Goal: Task Accomplishment & Management: Use online tool/utility

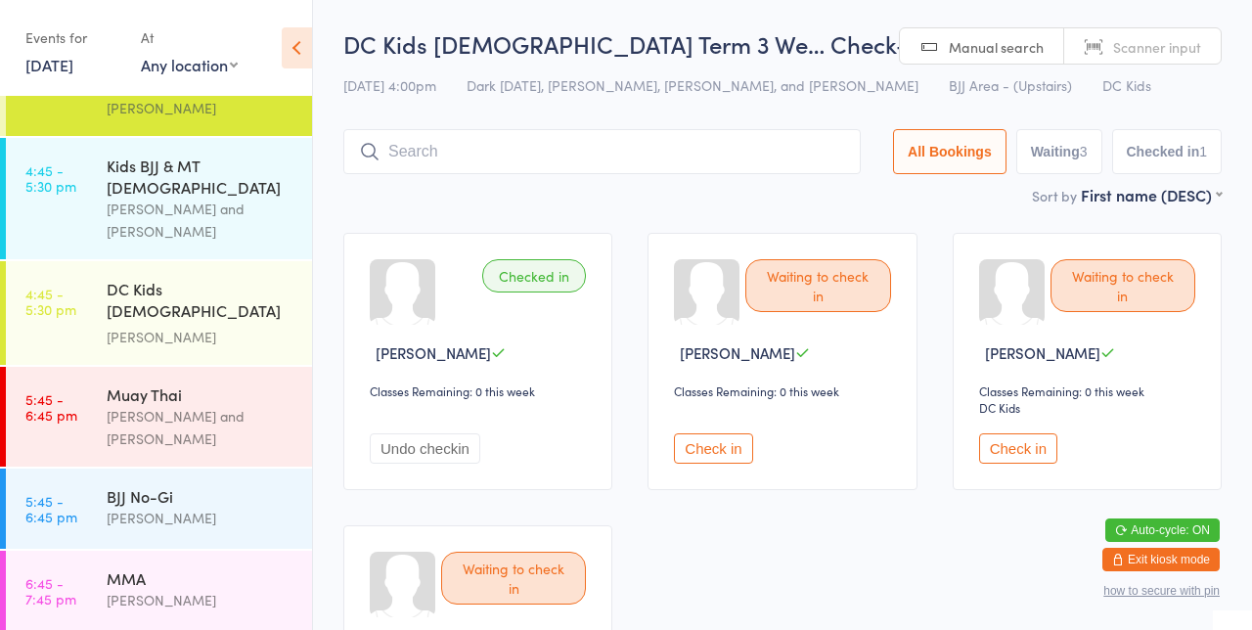
scroll to position [1310, 0]
click at [102, 259] on link "4:45 - 5:30 pm DC Kids [DEMOGRAPHIC_DATA] Term 3 Week [PERSON_NAME]" at bounding box center [159, 311] width 306 height 104
click at [110, 259] on div "DC Kids [DEMOGRAPHIC_DATA] Term 3 Week [PERSON_NAME]" at bounding box center [209, 311] width 205 height 104
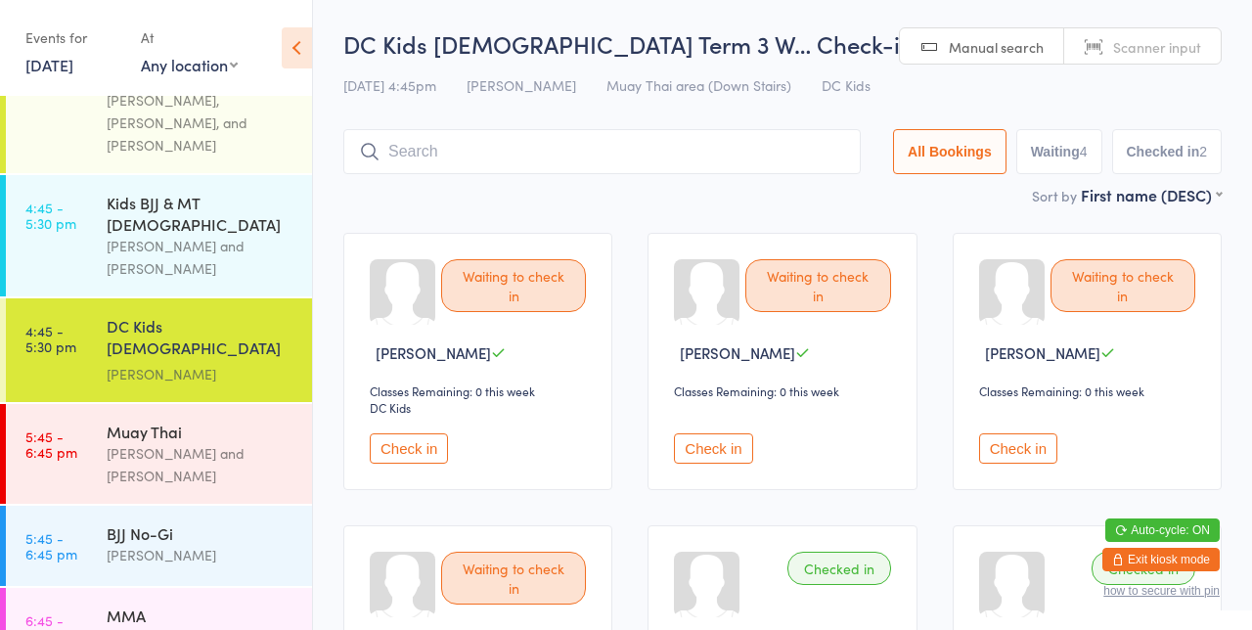
scroll to position [1310, 0]
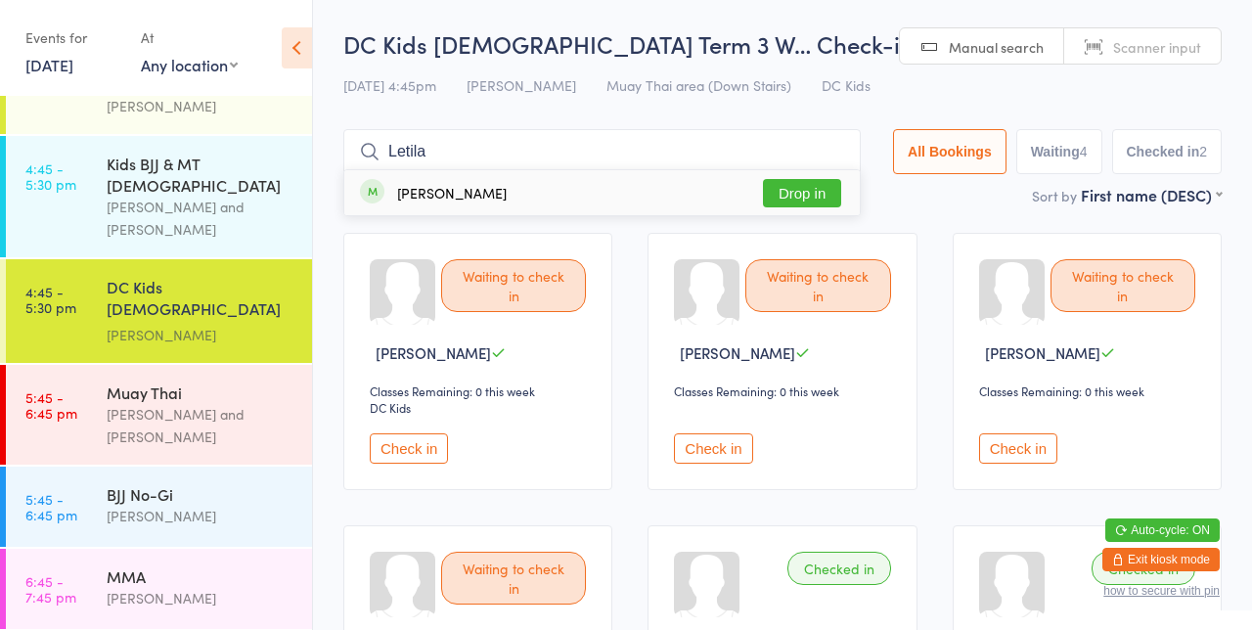
type input "Letila"
click at [826, 184] on button "Drop in" at bounding box center [802, 193] width 78 height 28
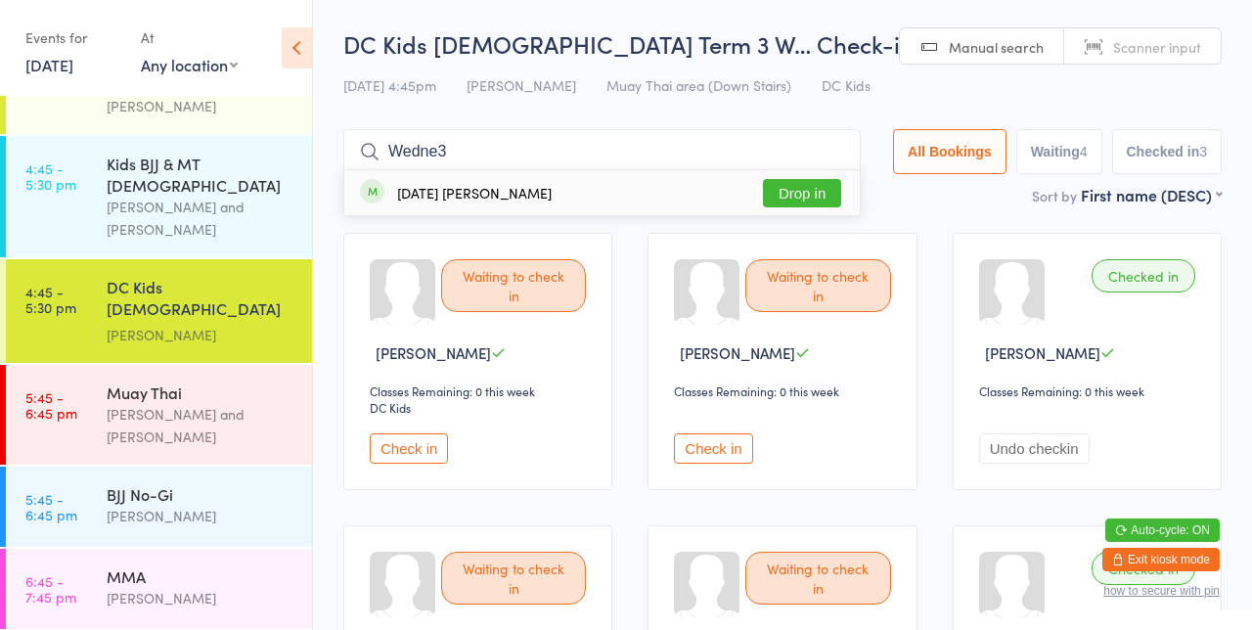
type input "Wedne3"
click at [809, 199] on button "Drop in" at bounding box center [802, 193] width 78 height 28
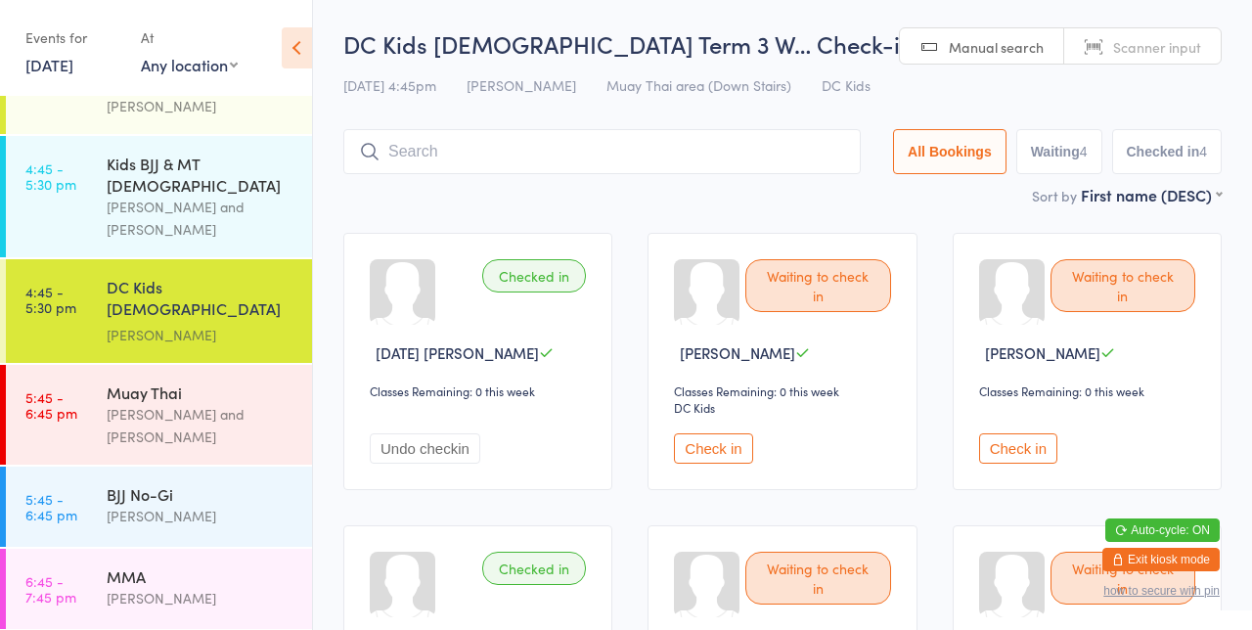
click at [503, 159] on input "search" at bounding box center [601, 151] width 517 height 45
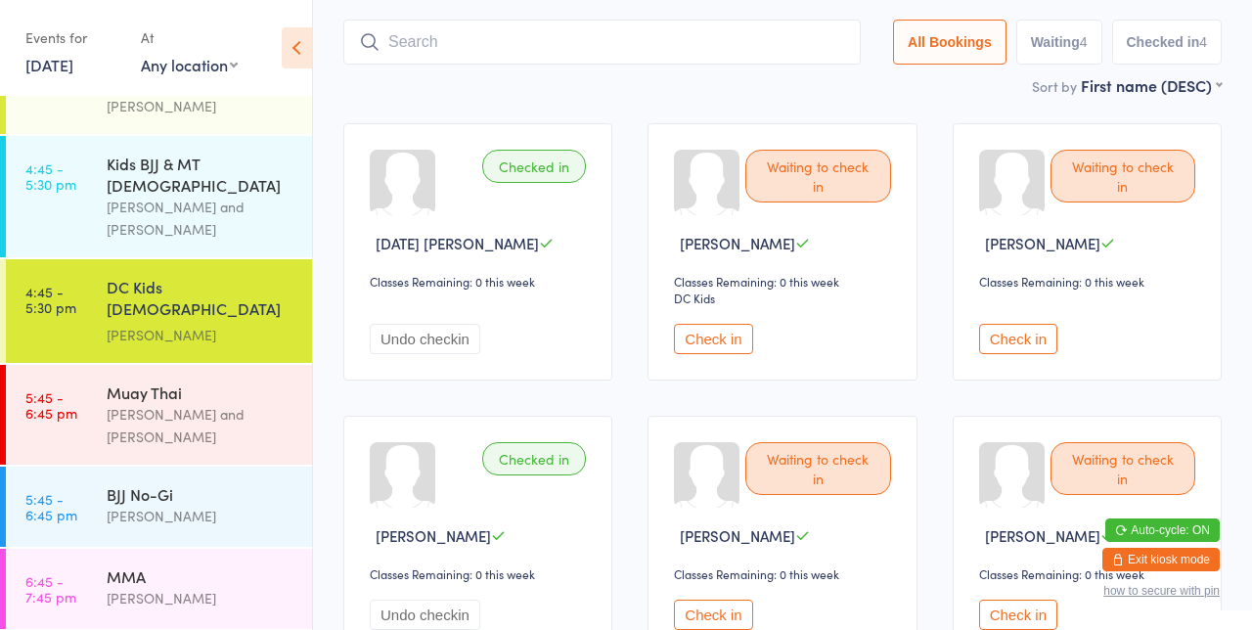
scroll to position [129, 0]
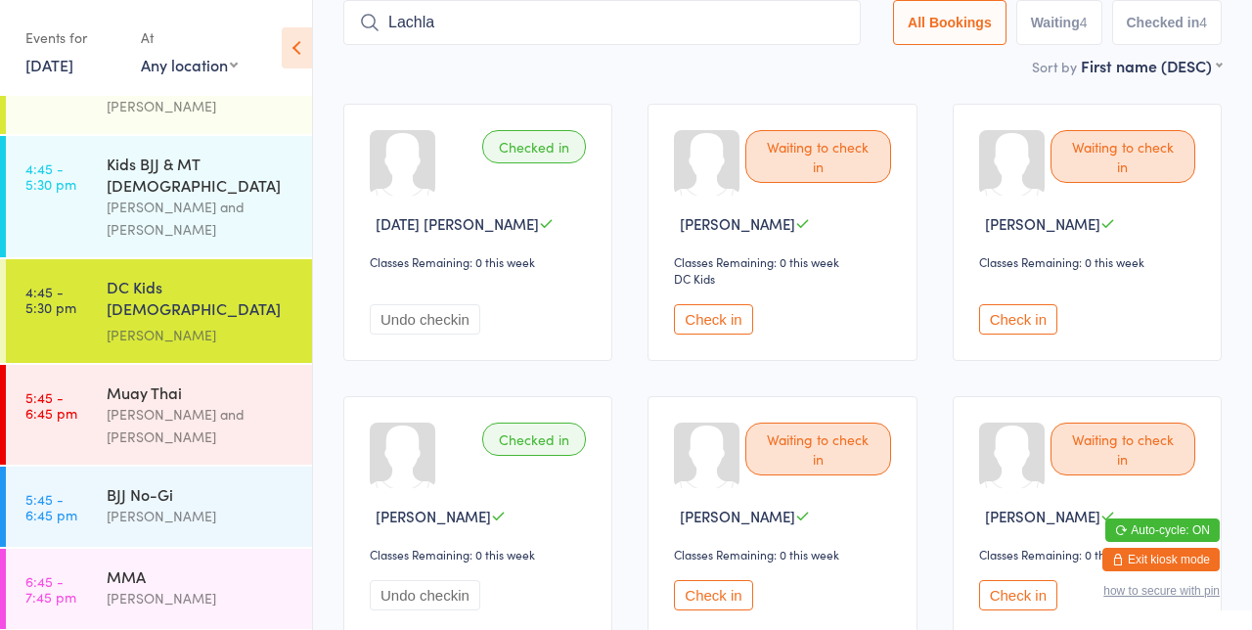
type input "Lachlan"
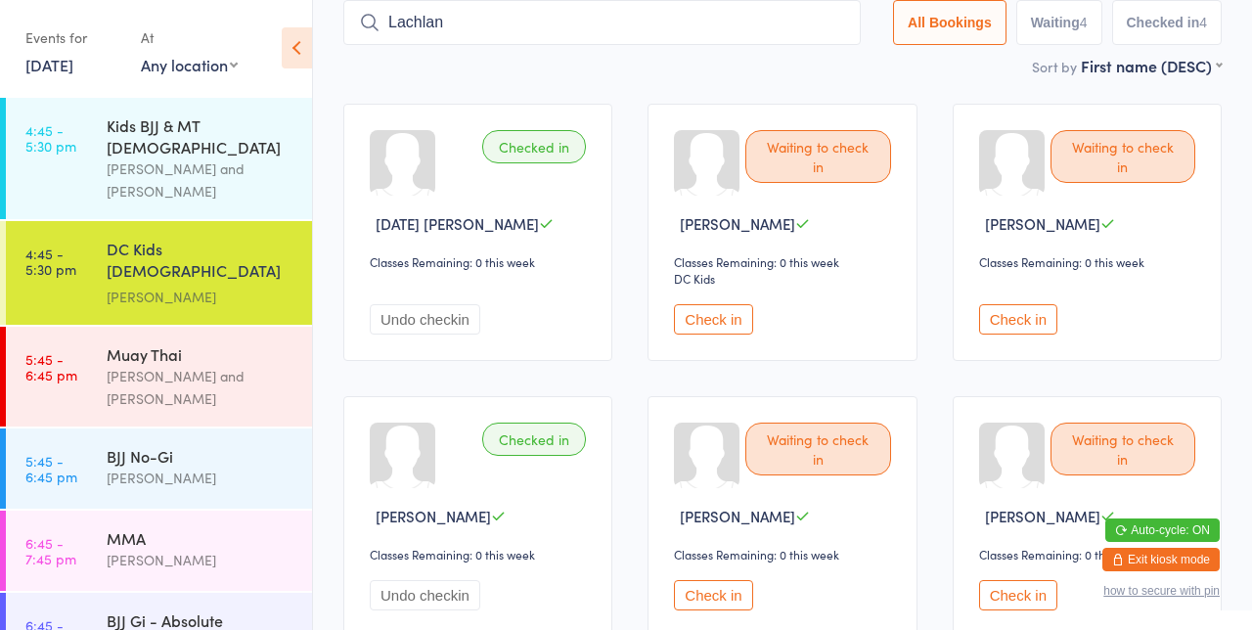
scroll to position [1353, 0]
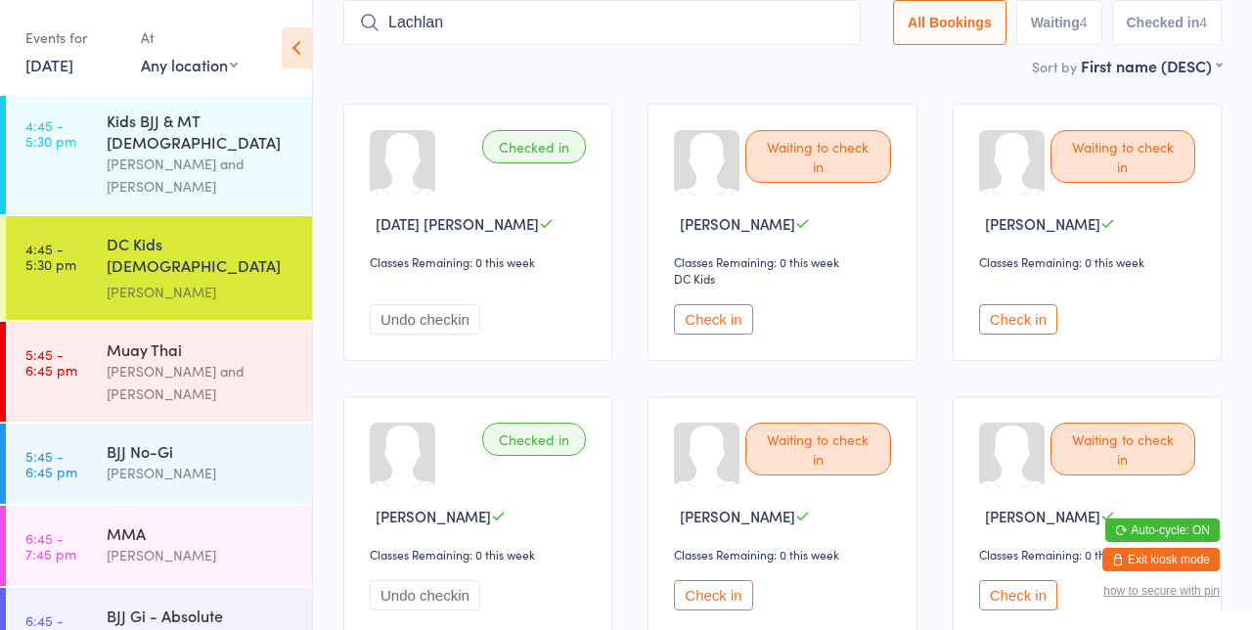
click at [165, 281] on div "[PERSON_NAME]" at bounding box center [201, 292] width 189 height 22
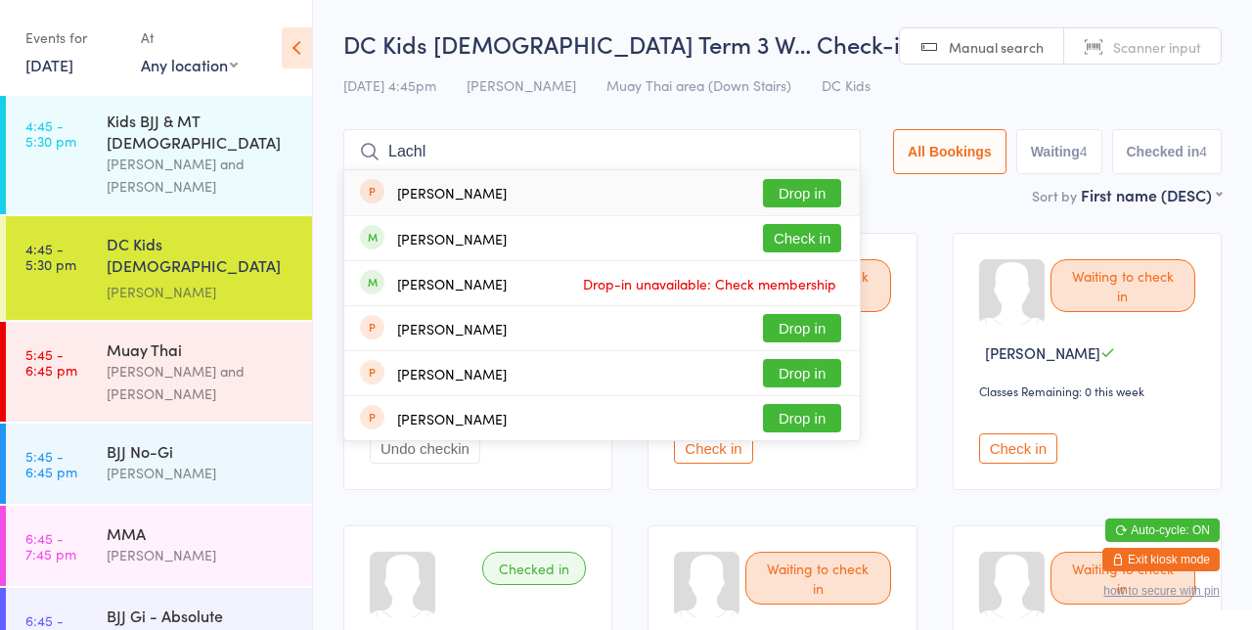
type input "Lachl"
click at [508, 250] on div "[PERSON_NAME] Check in" at bounding box center [601, 238] width 515 height 44
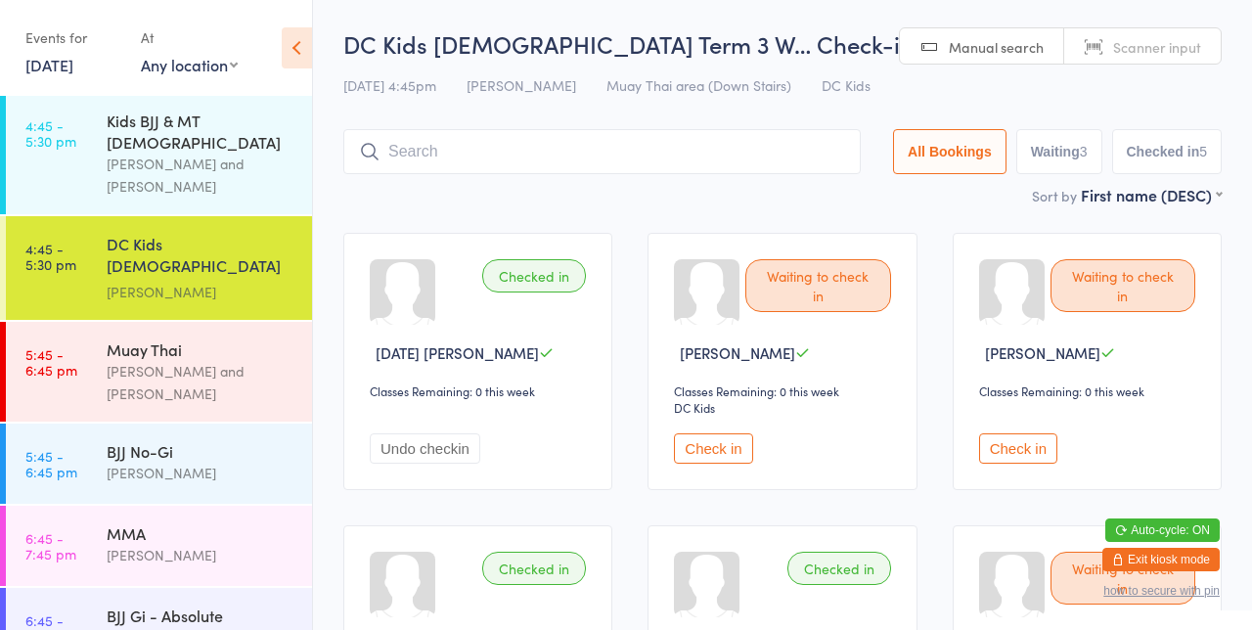
click at [95, 216] on link "4:45 - 5:30 pm DC Kids [DEMOGRAPHIC_DATA] Term 3 Week [PERSON_NAME]" at bounding box center [159, 268] width 306 height 104
click at [1038, 460] on button "Check in" at bounding box center [1018, 448] width 78 height 30
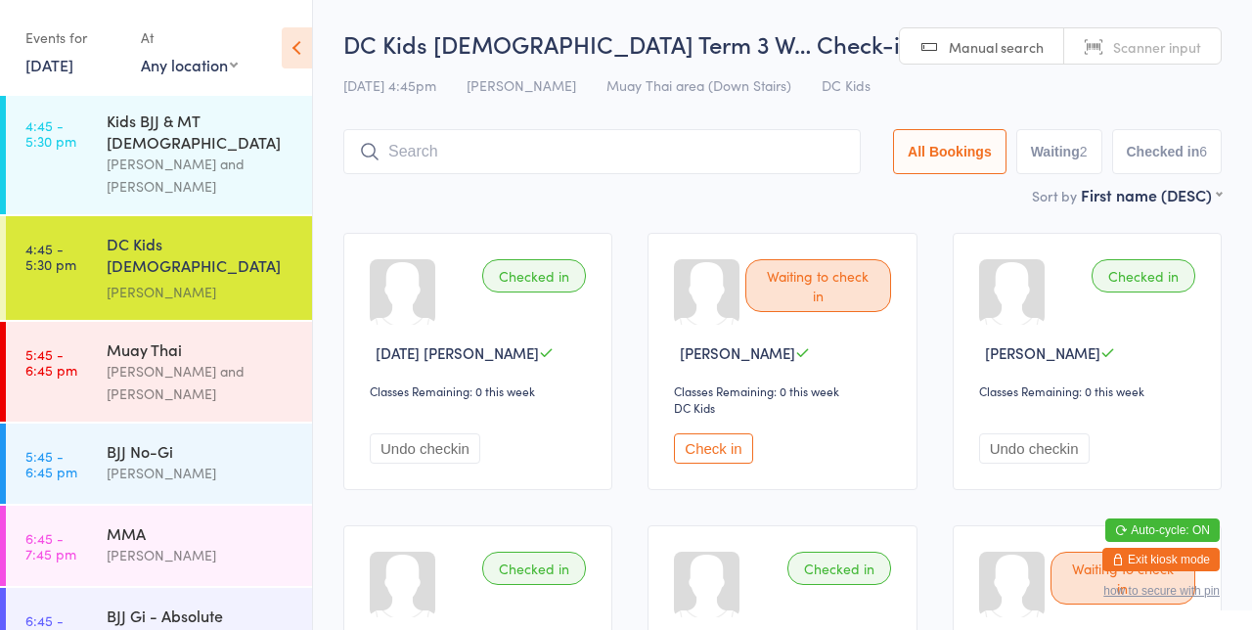
click at [730, 149] on input "search" at bounding box center [601, 151] width 517 height 45
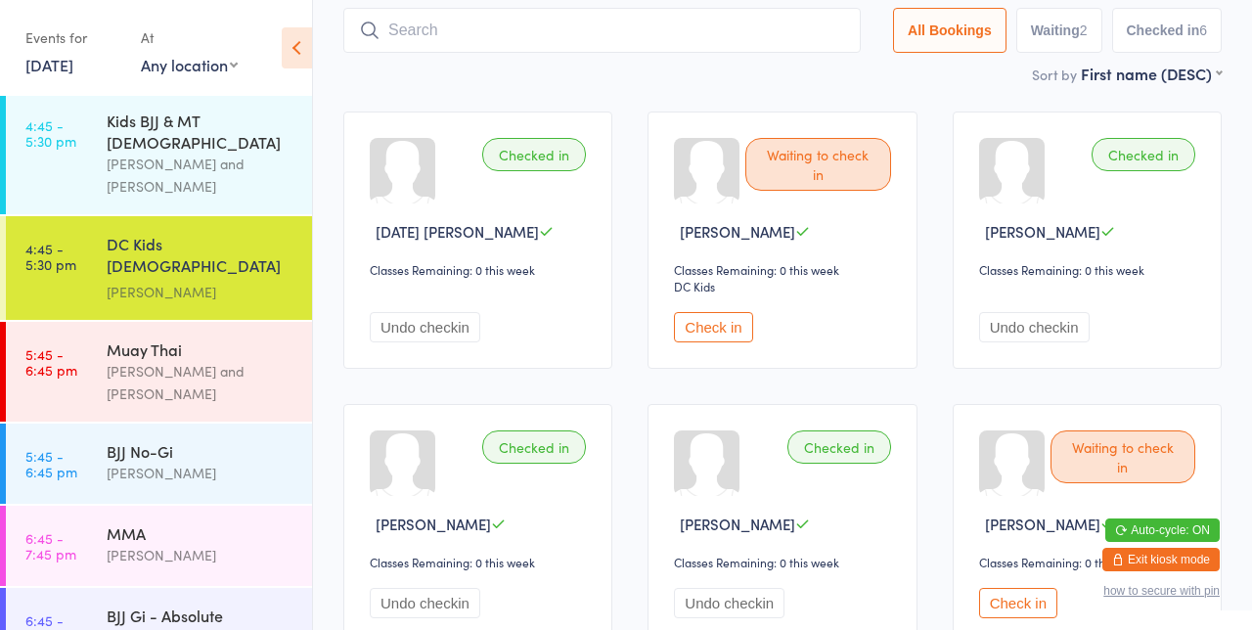
scroll to position [129, 0]
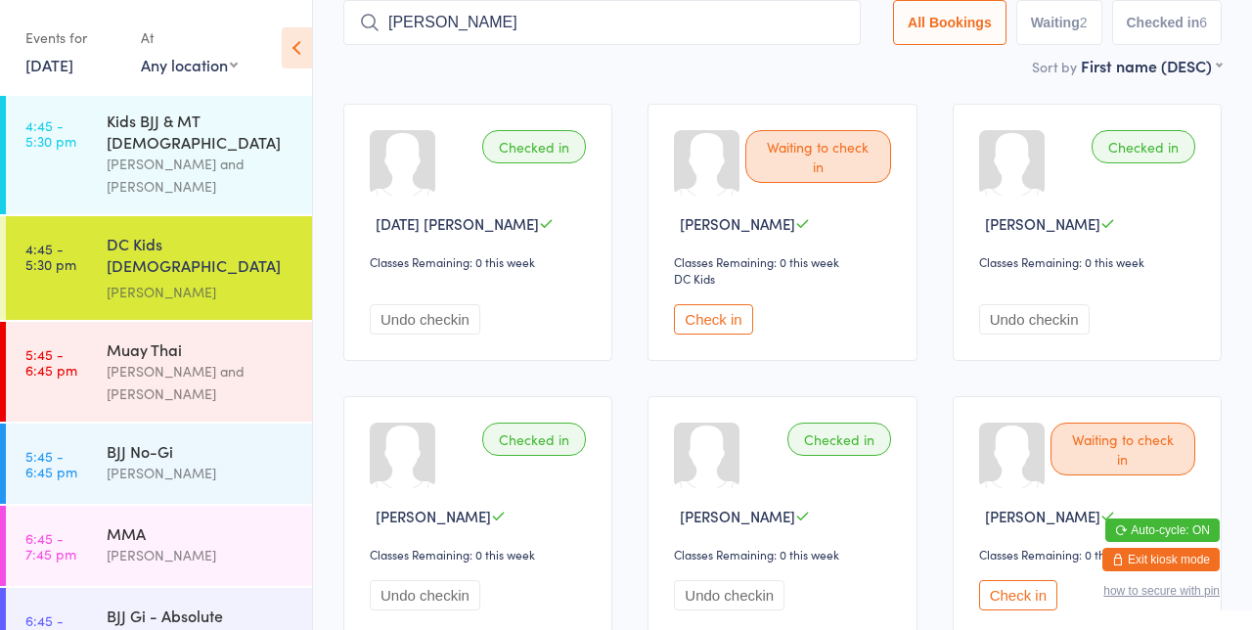
type input "[PERSON_NAME]"
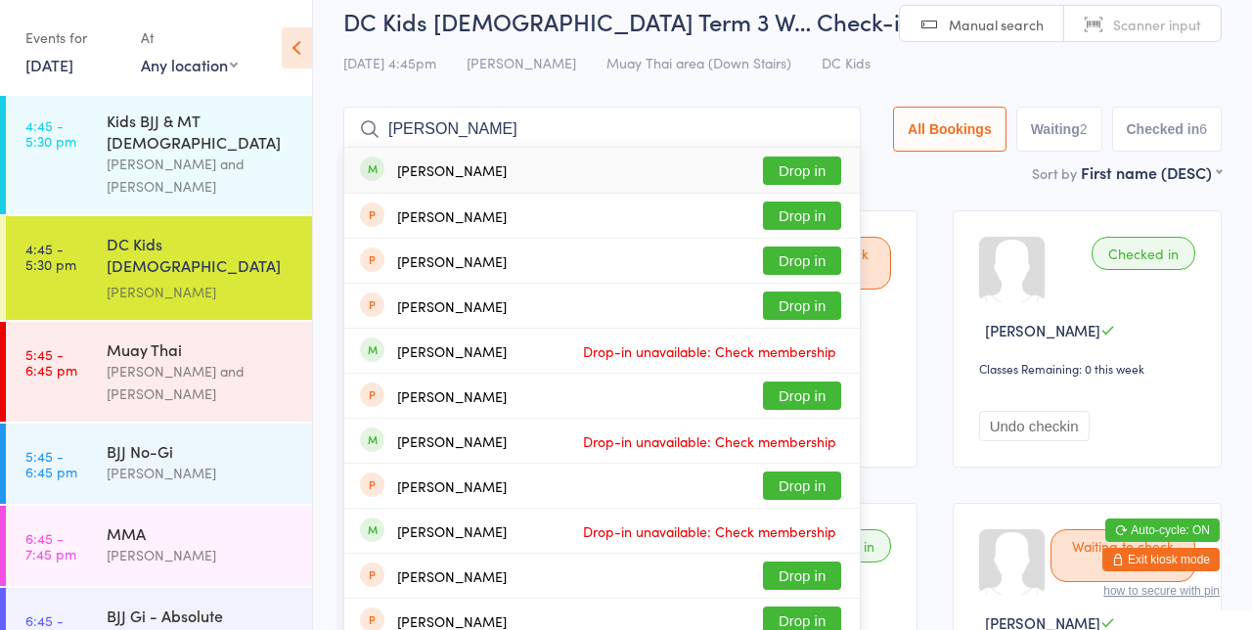
scroll to position [0, 0]
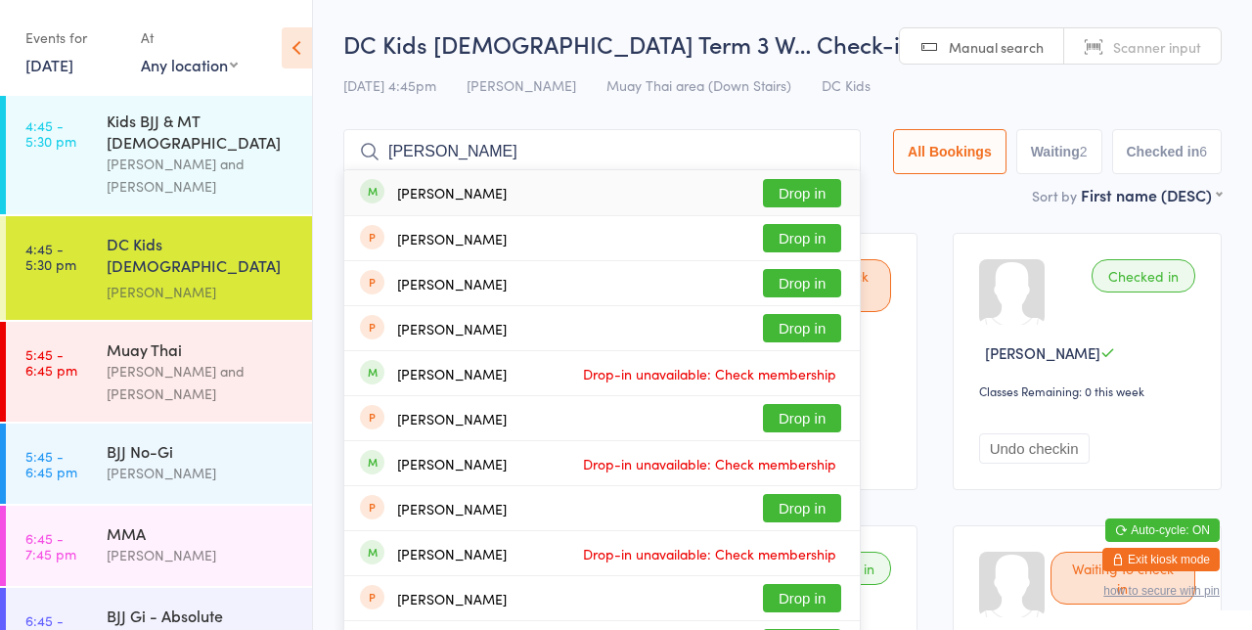
click at [829, 193] on button "Drop in" at bounding box center [802, 193] width 78 height 28
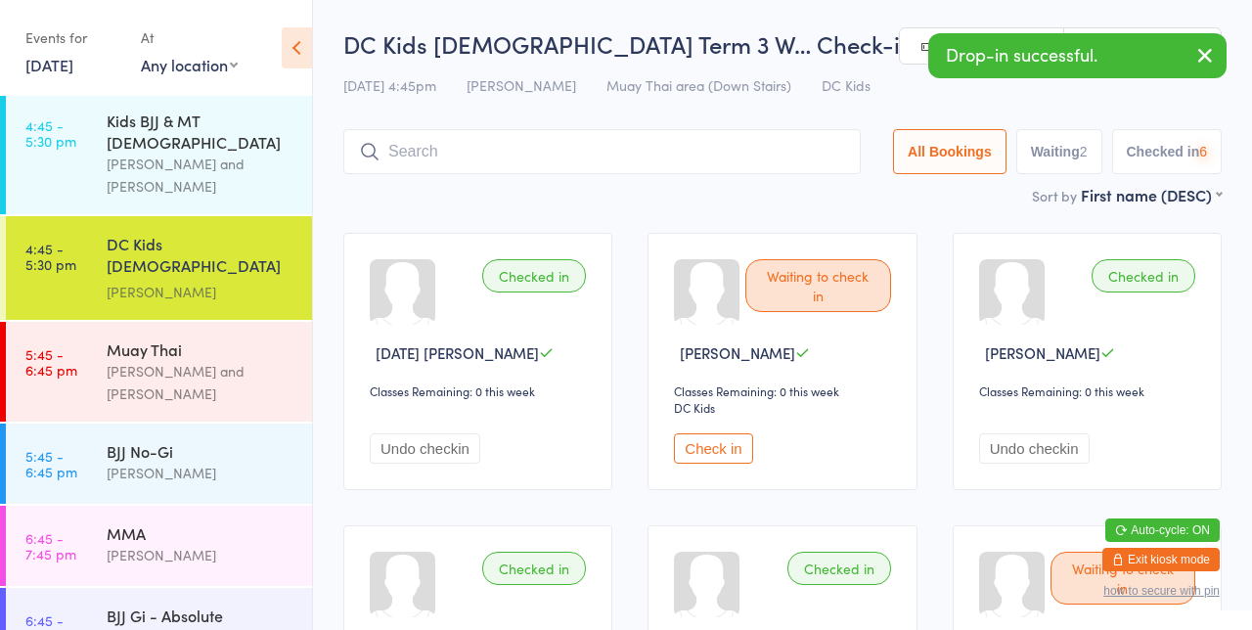
click at [1244, 229] on ui-view "DC Kids [DEMOGRAPHIC_DATA] Term 3 W… Check-in [DATE] 4:45pm [PERSON_NAME] Muay …" at bounding box center [782, 543] width 939 height 1032
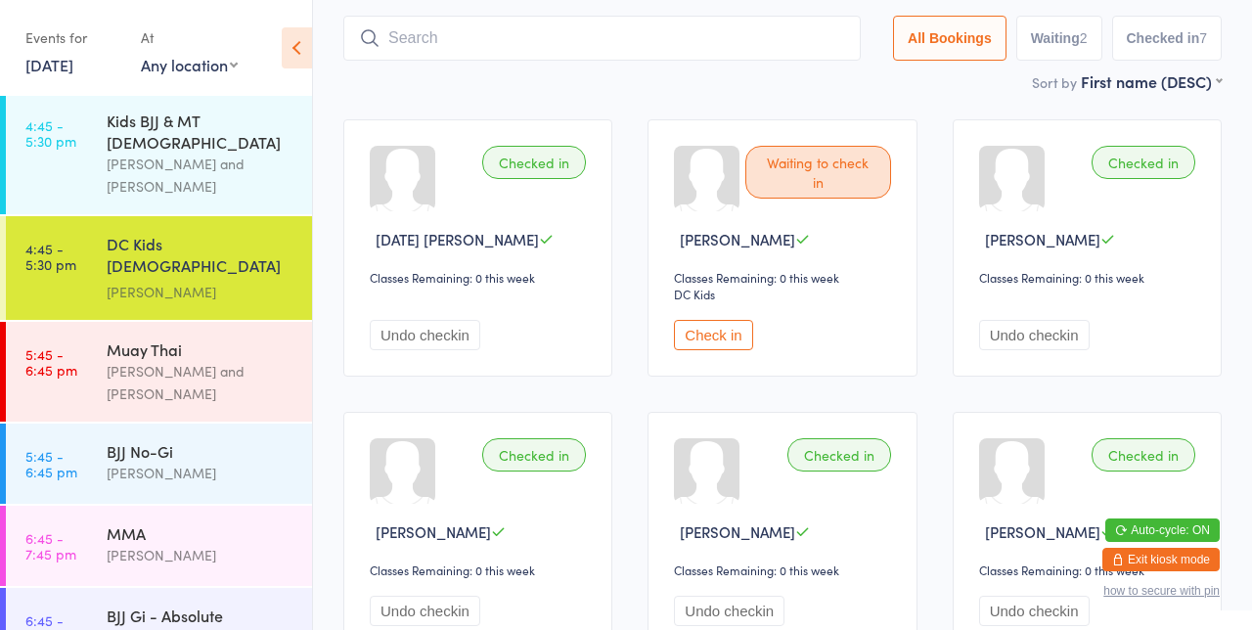
scroll to position [1271, 0]
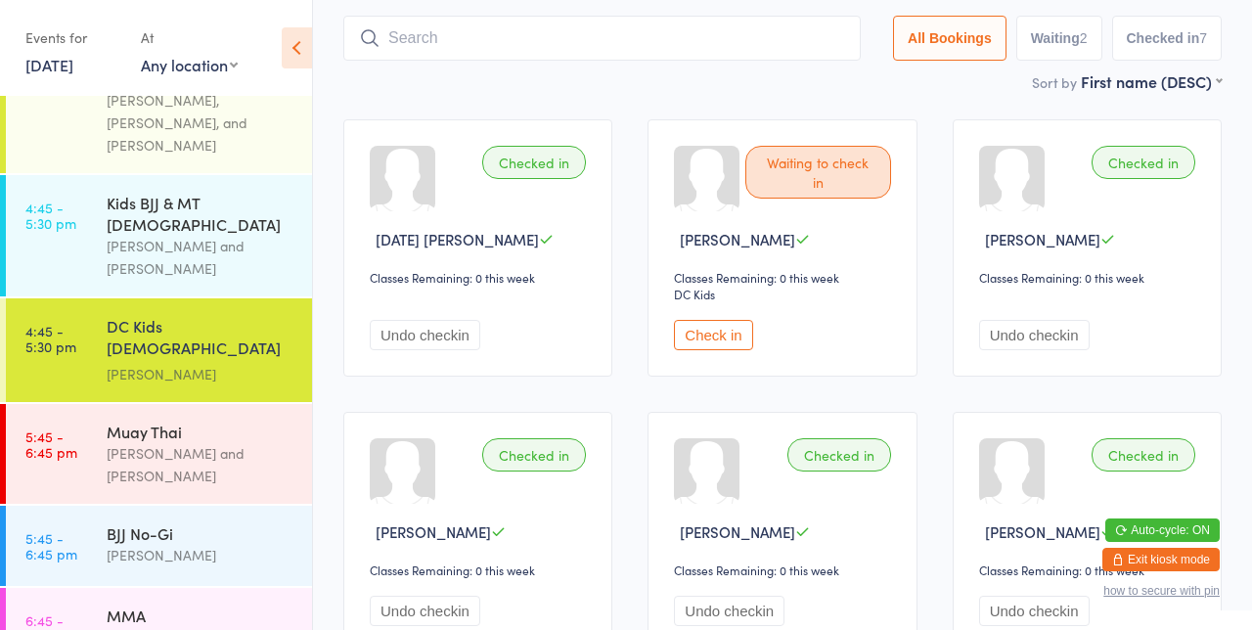
click at [728, 327] on button "Check in" at bounding box center [713, 335] width 78 height 30
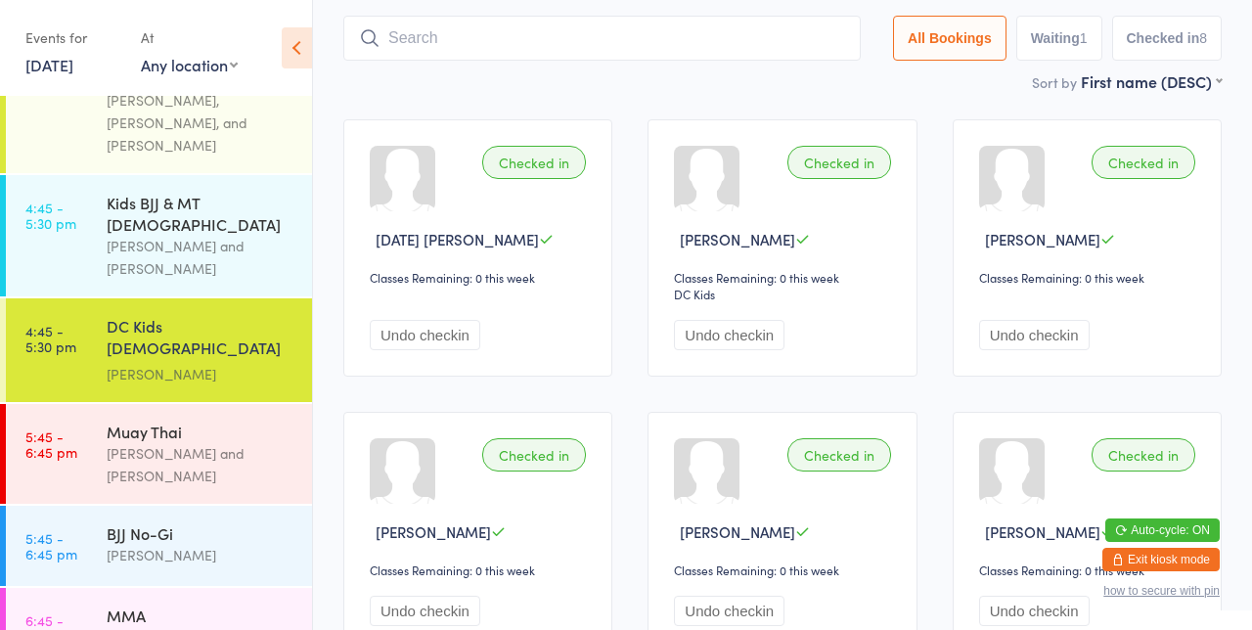
click at [149, 442] on div "Muay Thai [PERSON_NAME] and [PERSON_NAME]" at bounding box center [209, 454] width 205 height 100
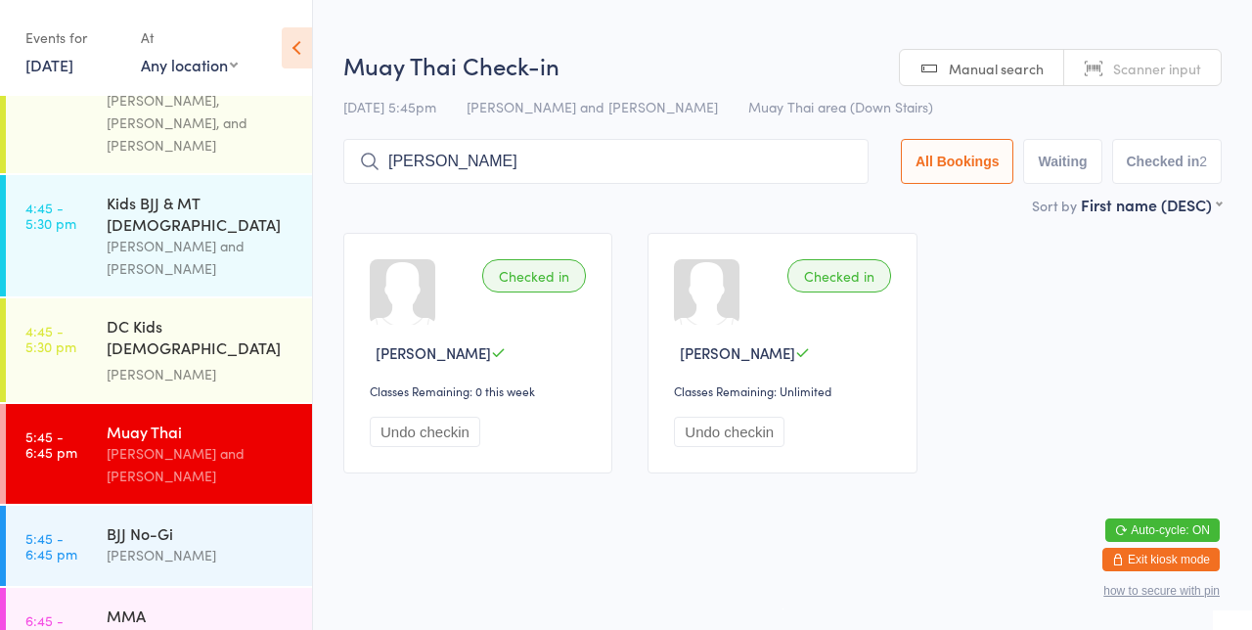
type input "[PERSON_NAME]"
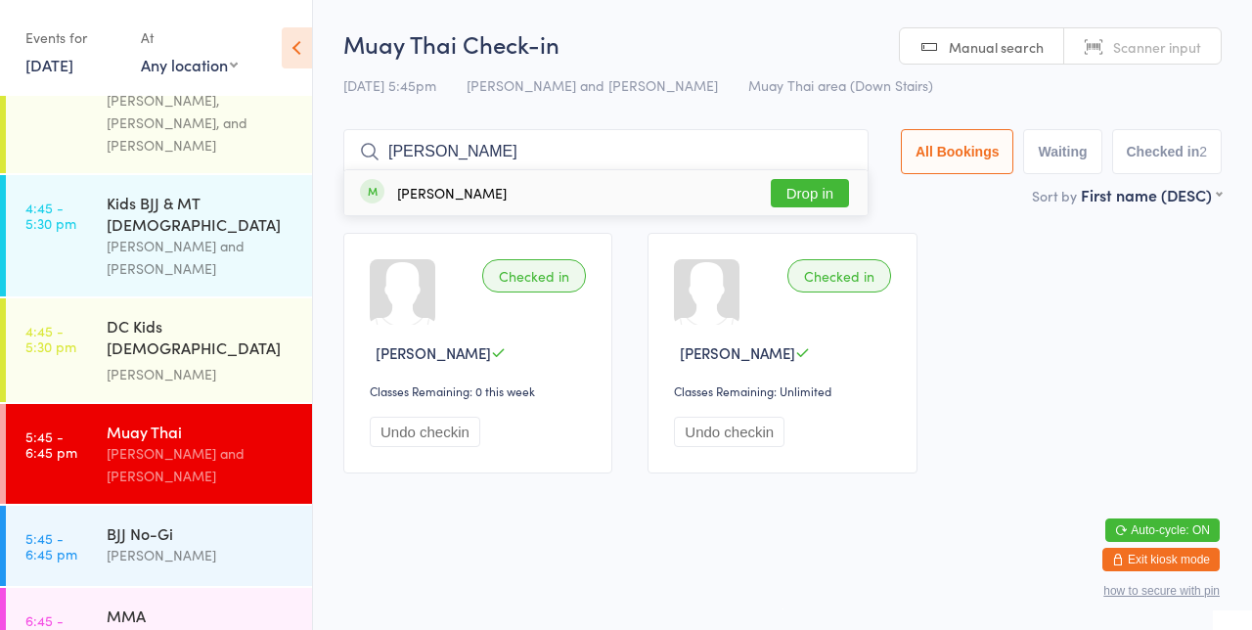
click at [815, 198] on button "Drop in" at bounding box center [810, 193] width 78 height 28
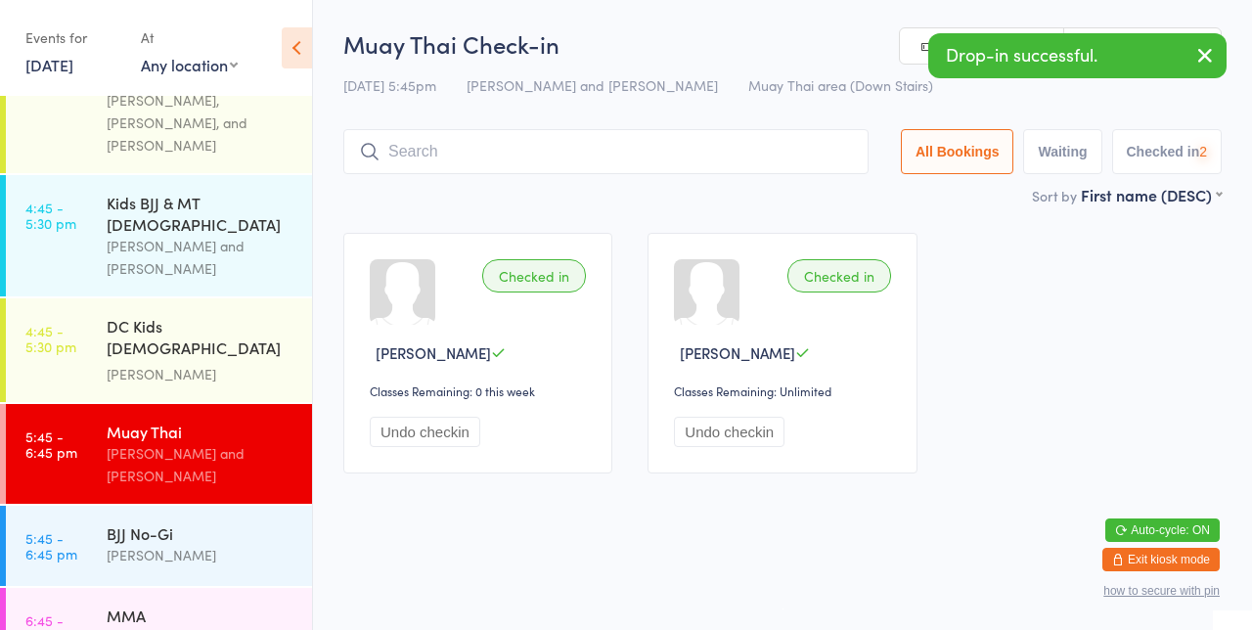
click at [1086, 264] on div "Checked in [PERSON_NAME] Classes Remaining: 0 this week Undo checkin Checked in…" at bounding box center [782, 353] width 913 height 276
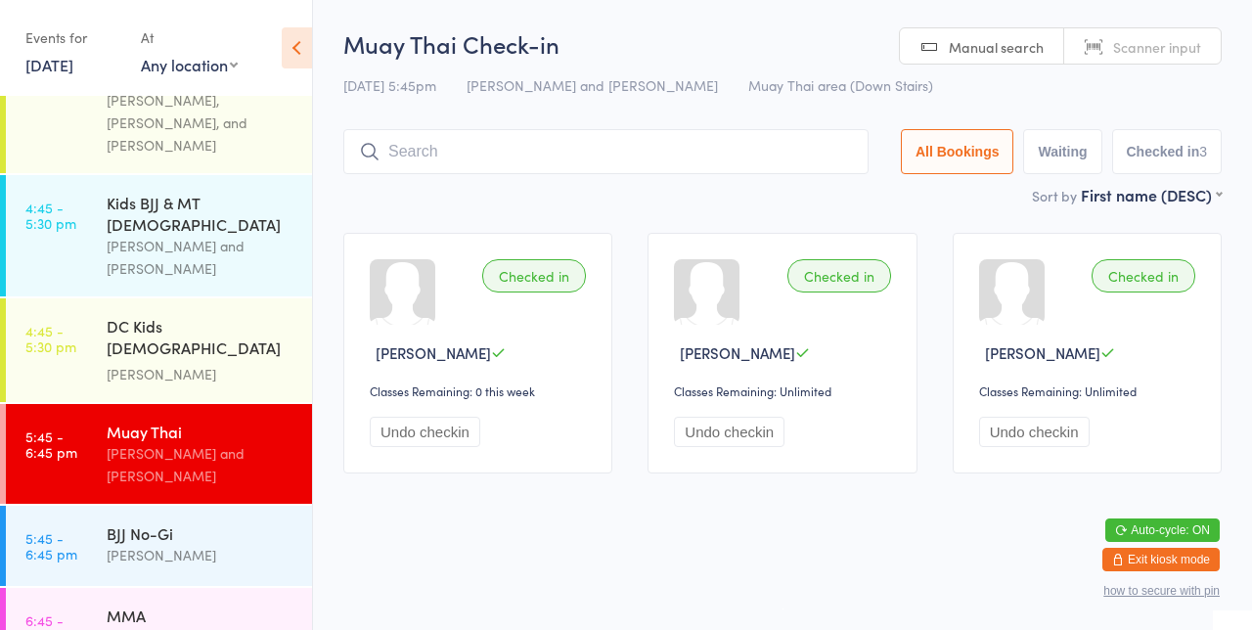
click at [663, 144] on input "search" at bounding box center [605, 151] width 525 height 45
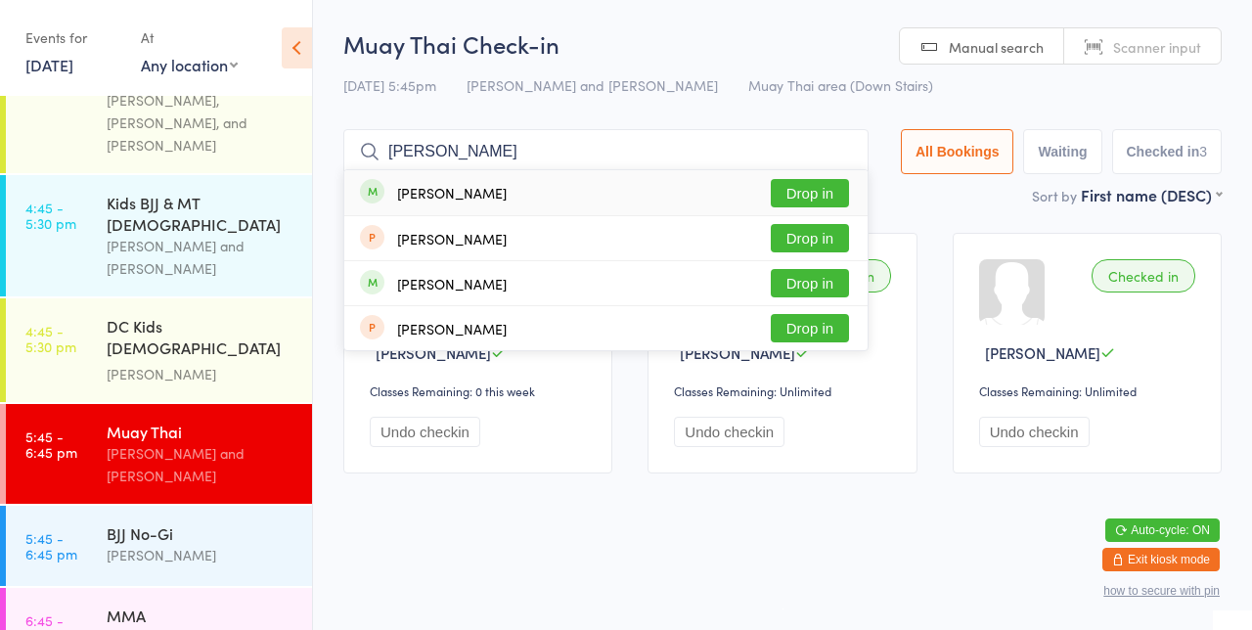
type input "[PERSON_NAME]"
click at [849, 197] on button "Drop in" at bounding box center [810, 193] width 78 height 28
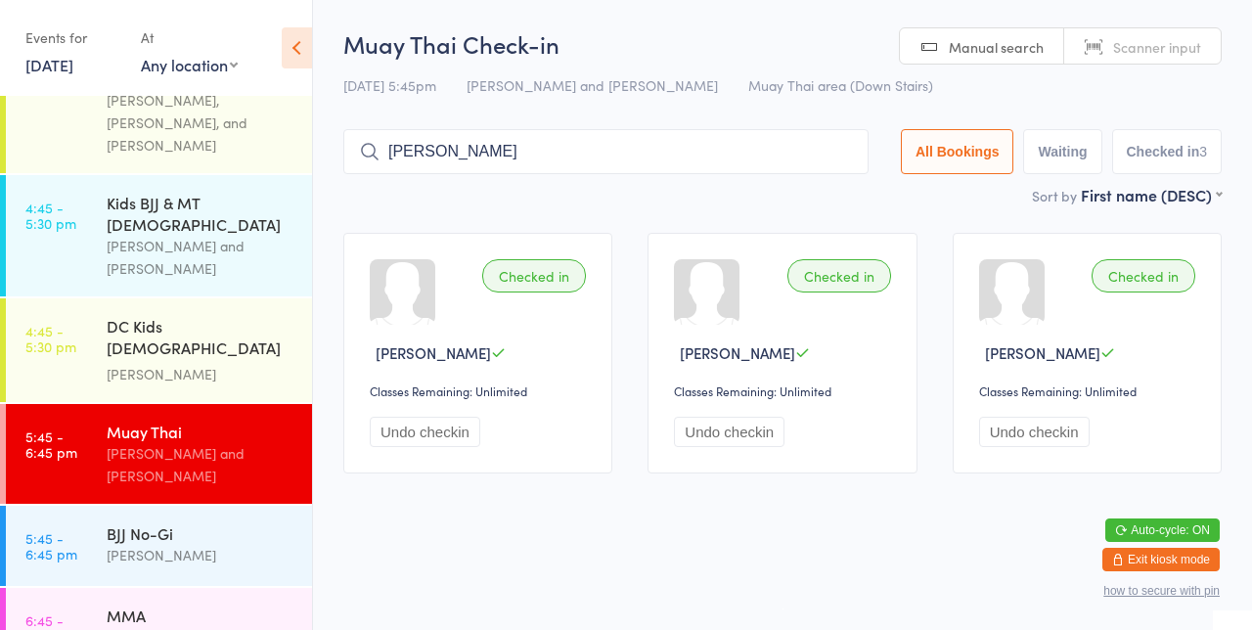
type input "[PERSON_NAME]"
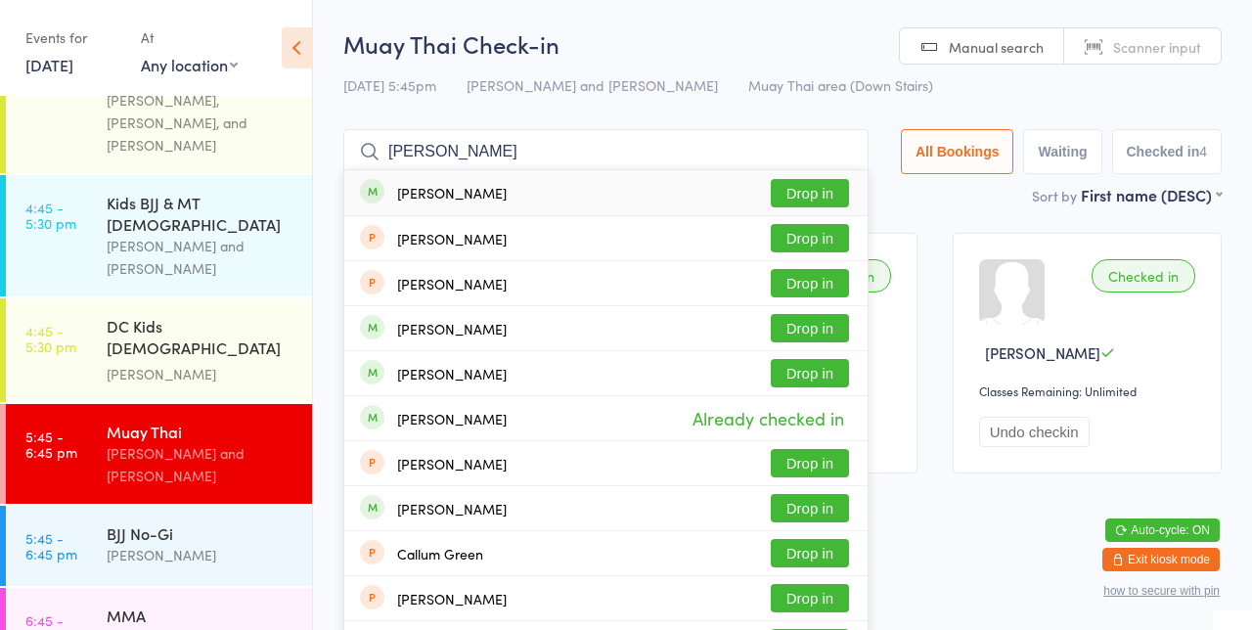
type input "[PERSON_NAME]"
click at [835, 192] on button "Drop in" at bounding box center [810, 193] width 78 height 28
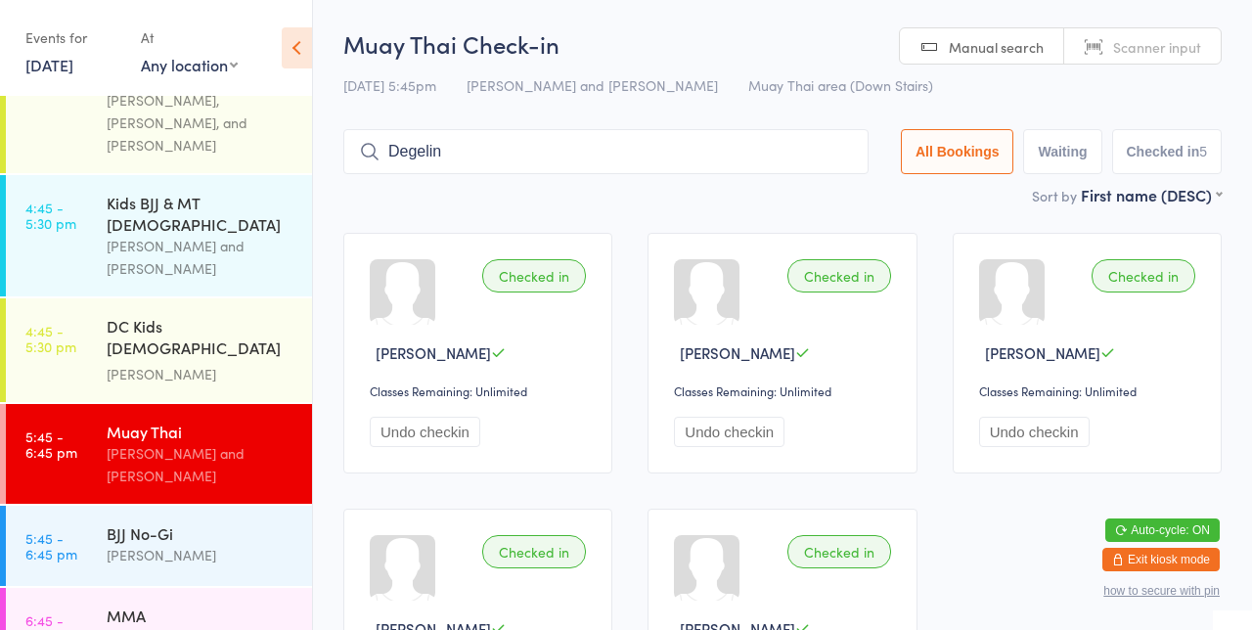
type input "Degeling"
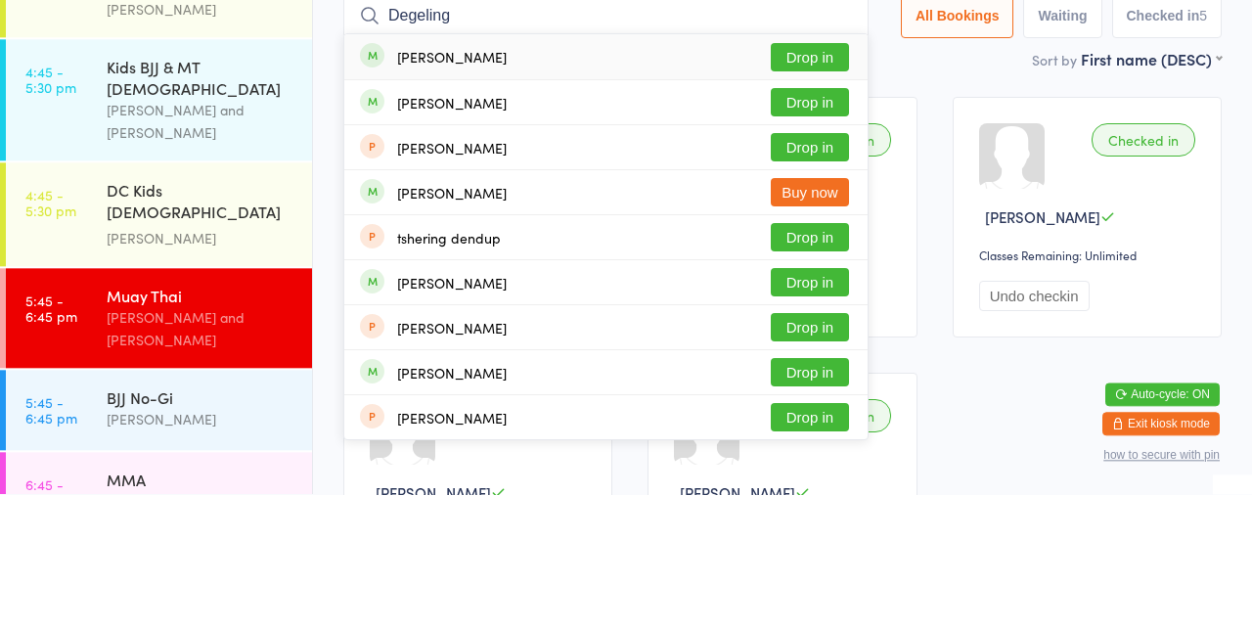
click at [816, 196] on button "Drop in" at bounding box center [810, 193] width 78 height 28
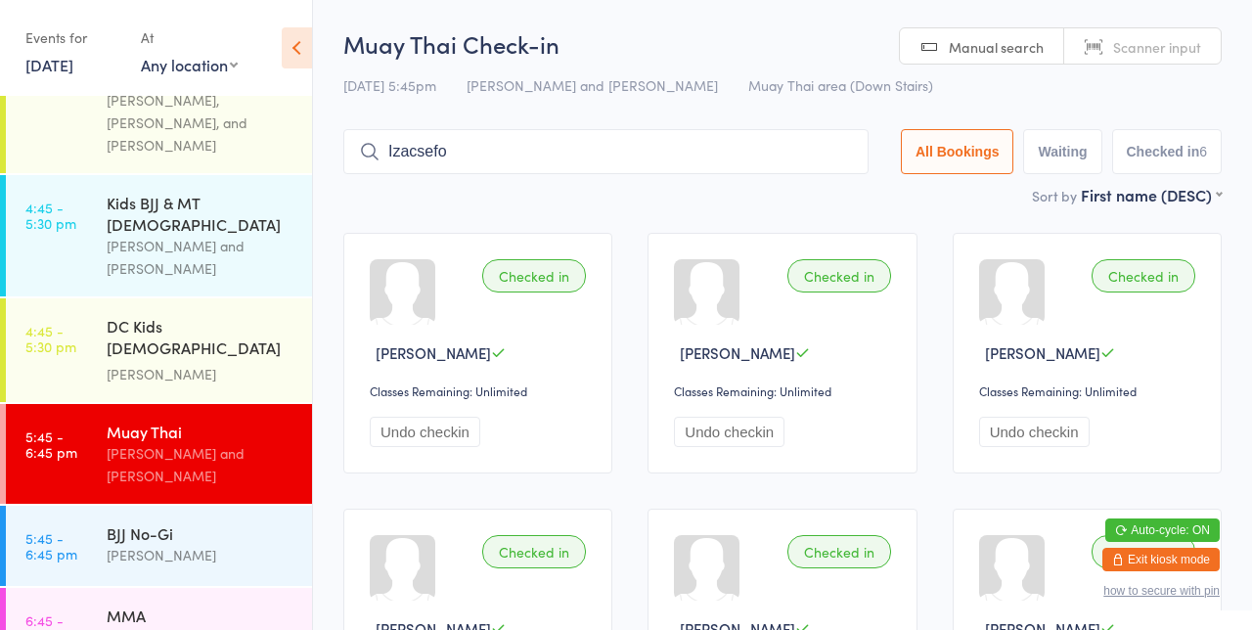
click at [414, 159] on input "Izacsefo" at bounding box center [605, 151] width 525 height 45
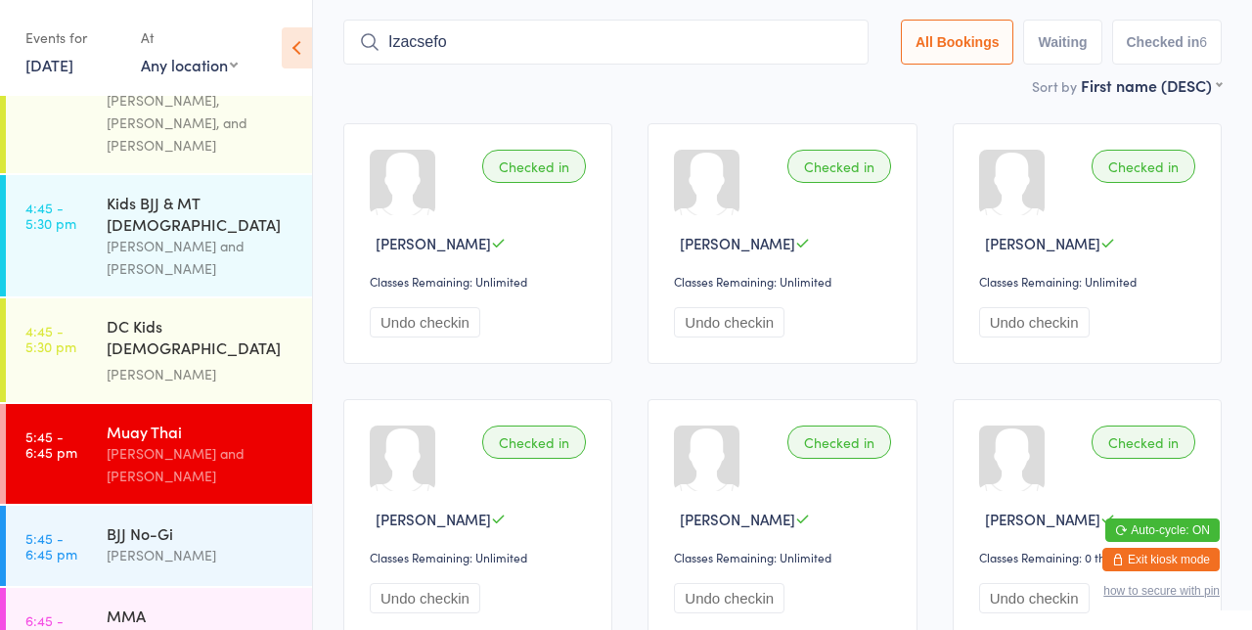
scroll to position [129, 0]
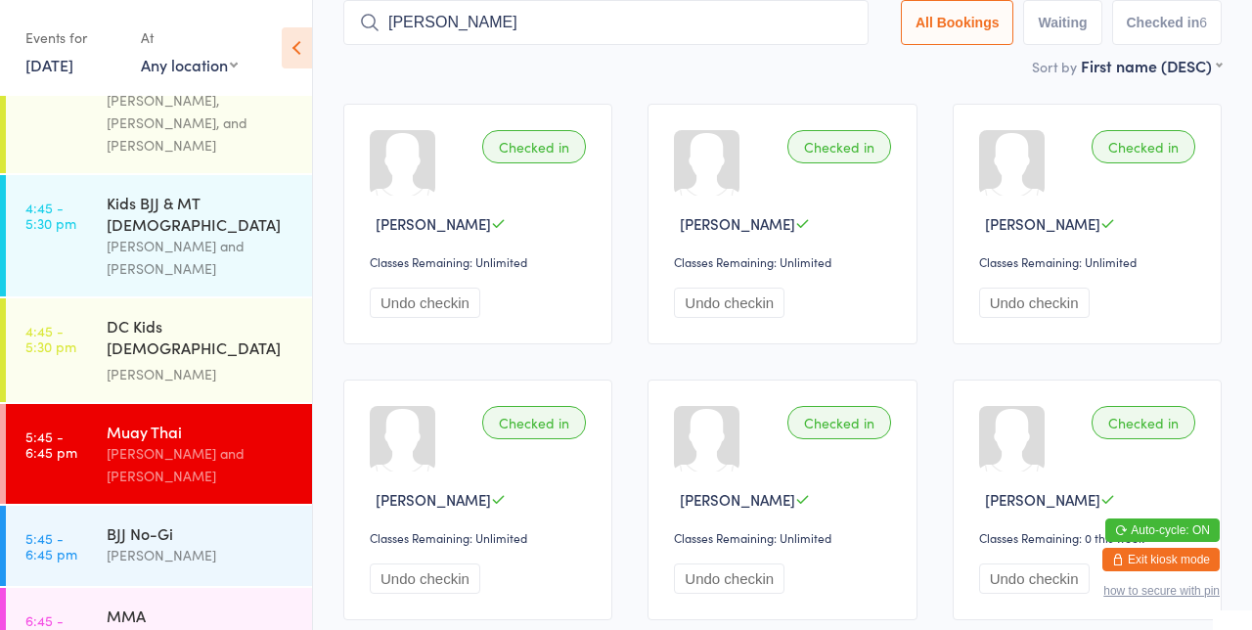
click at [471, 29] on input "[PERSON_NAME]" at bounding box center [605, 22] width 525 height 45
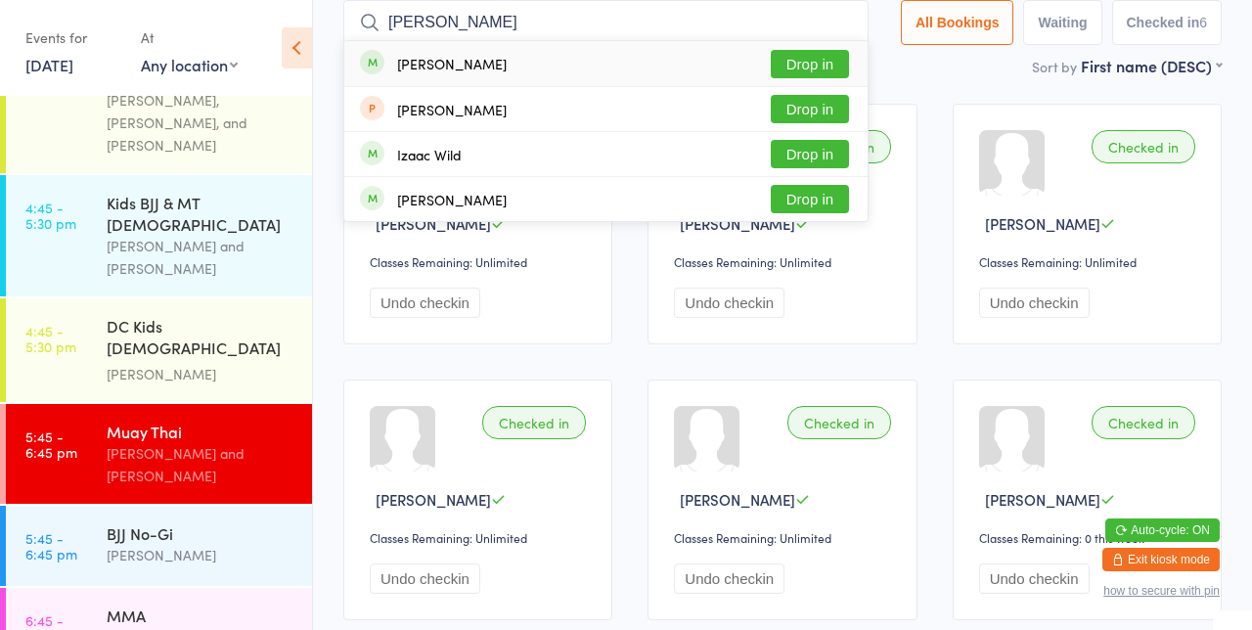
type input "[PERSON_NAME]"
click at [814, 67] on button "Drop in" at bounding box center [810, 64] width 78 height 28
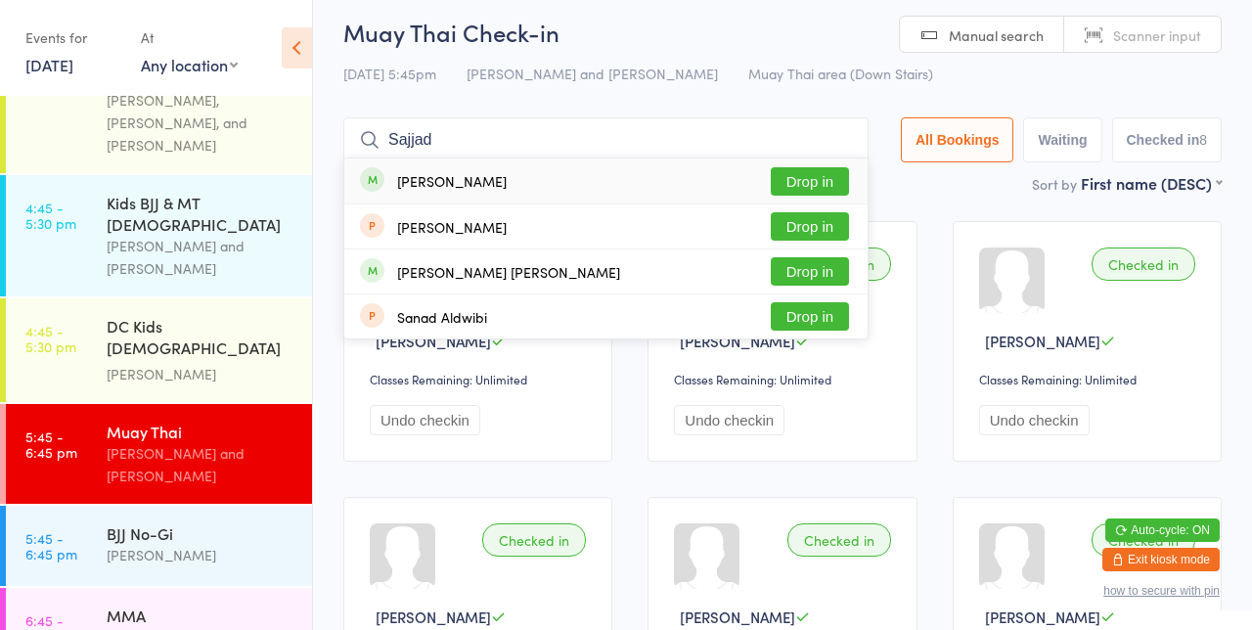
scroll to position [0, 0]
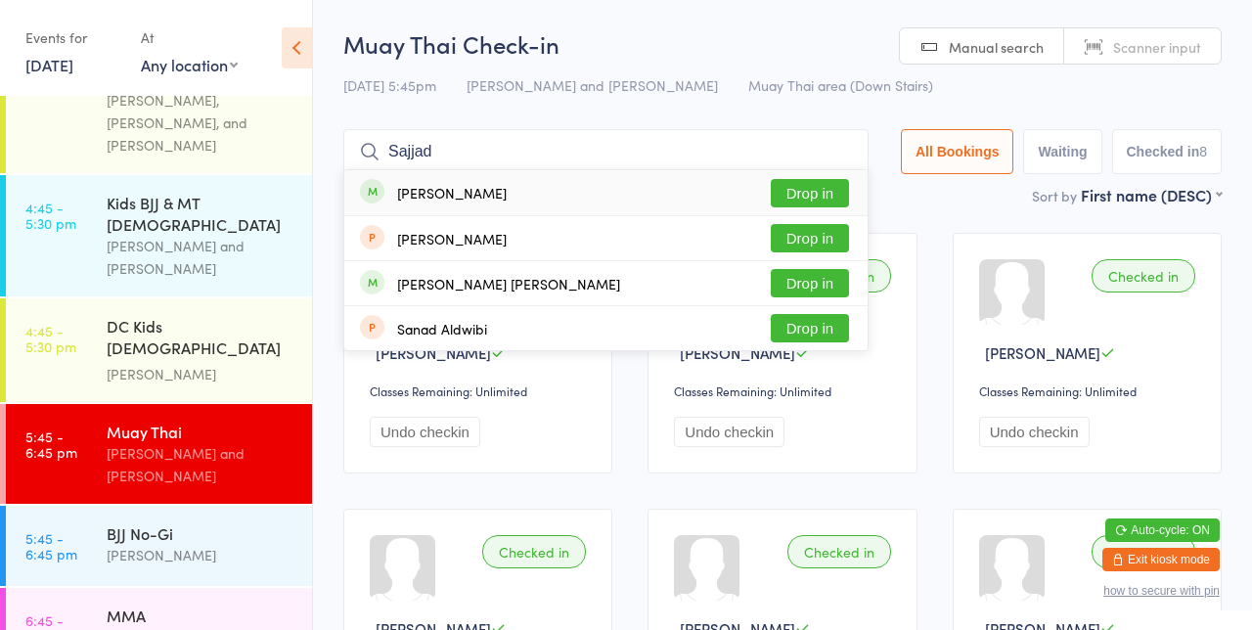
type input "Sajjad"
click at [841, 194] on button "Drop in" at bounding box center [810, 193] width 78 height 28
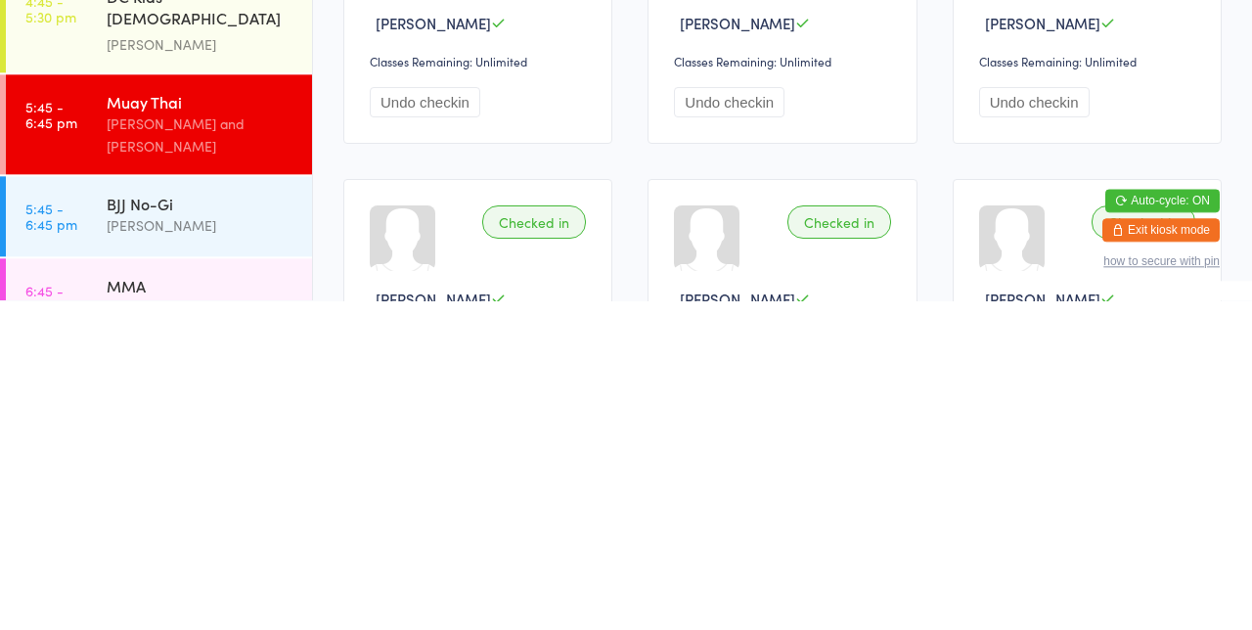
click at [79, 590] on link "6:45 - 7:45 pm MMA [PERSON_NAME]" at bounding box center [159, 628] width 306 height 80
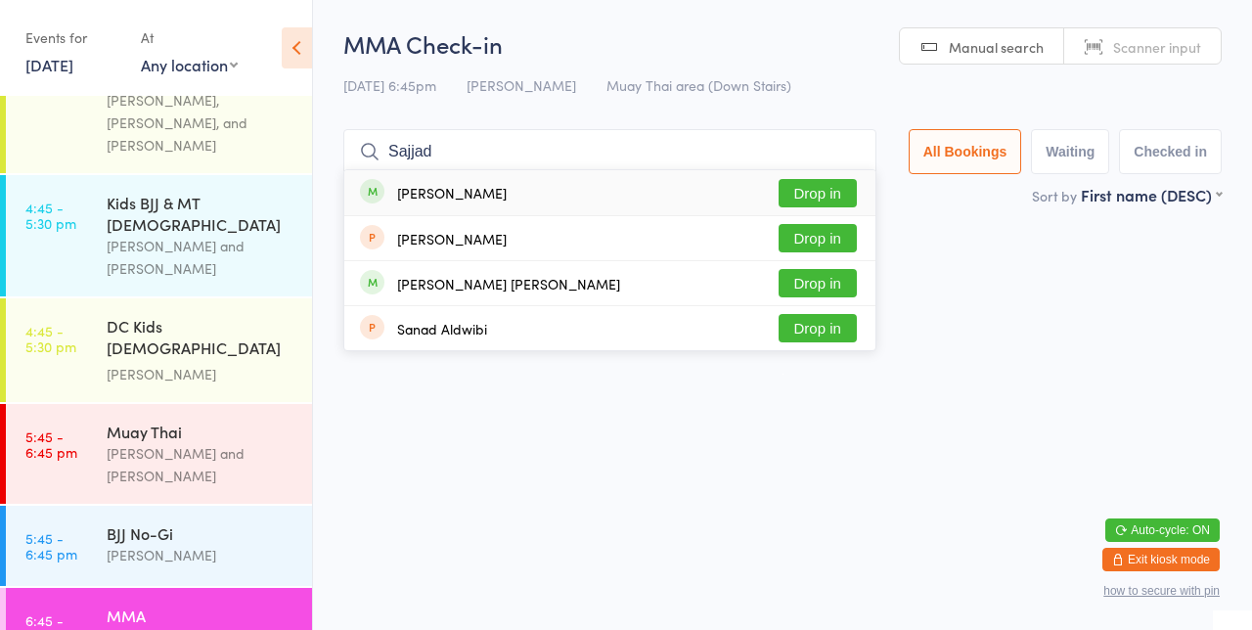
type input "Sajjad"
click at [851, 199] on button "Drop in" at bounding box center [817, 193] width 78 height 28
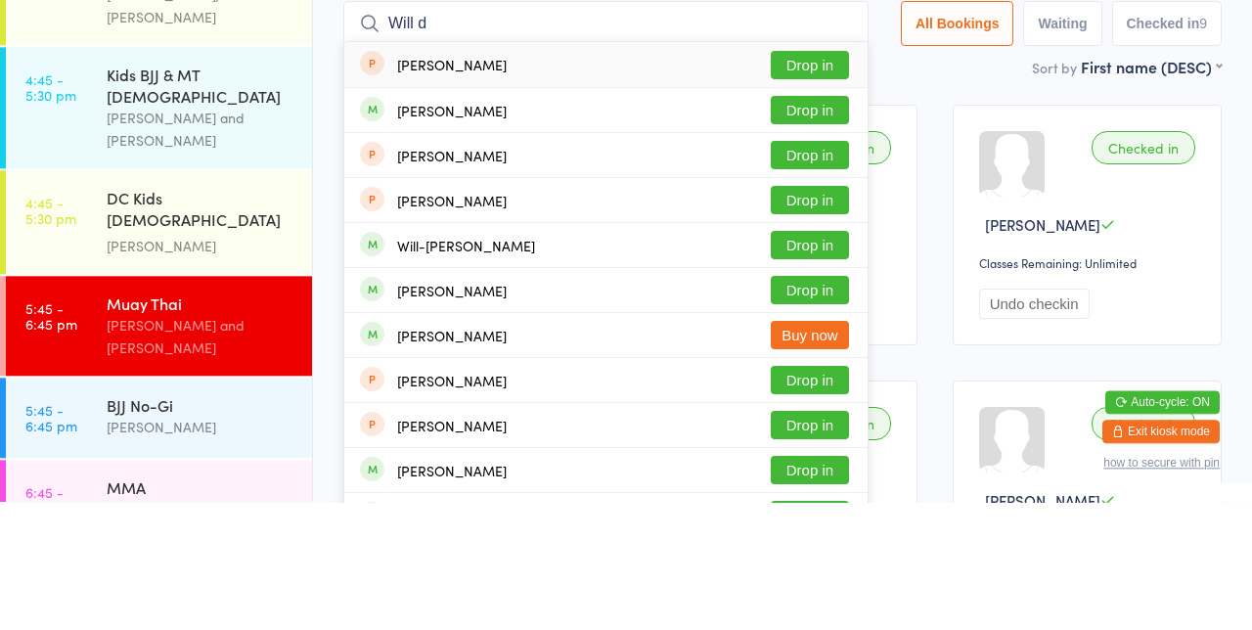
type input "Will d"
click at [809, 374] on button "Drop in" at bounding box center [810, 373] width 78 height 28
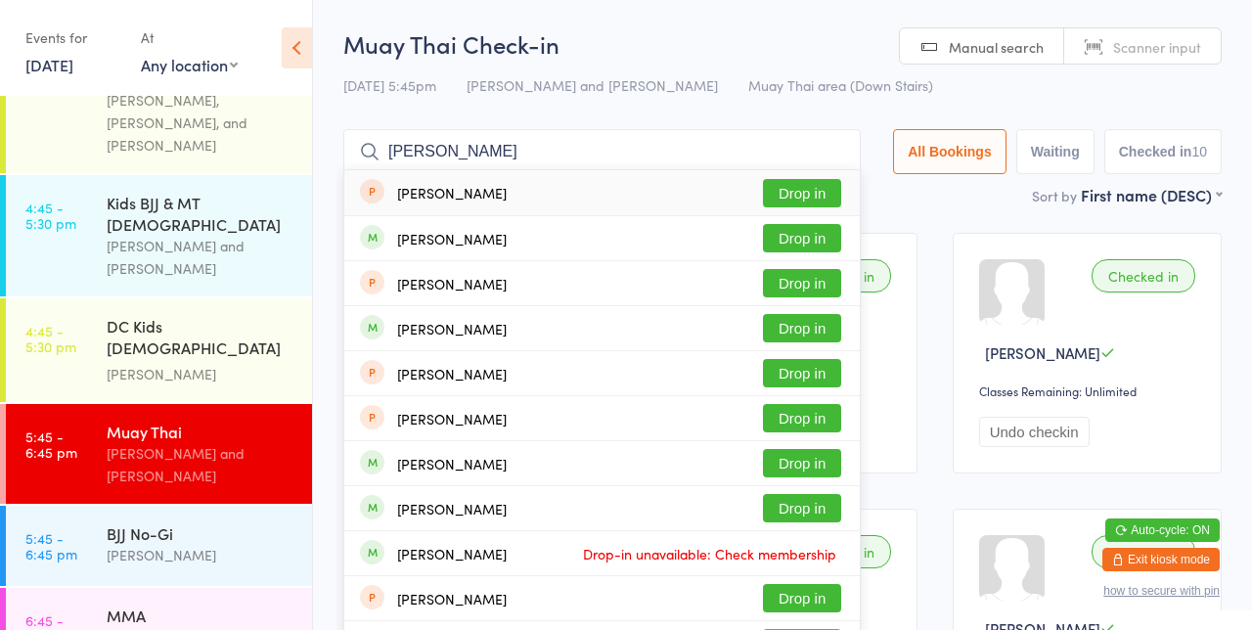
type input "[PERSON_NAME]"
click at [820, 241] on button "Drop in" at bounding box center [802, 238] width 78 height 28
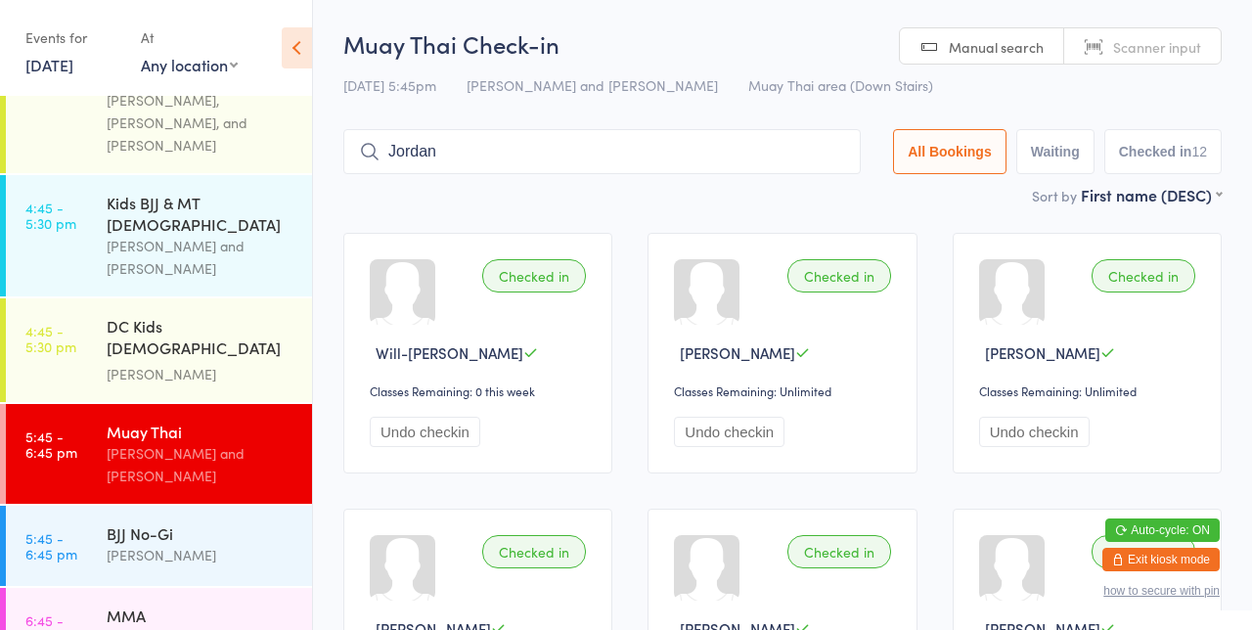
type input "Jordan"
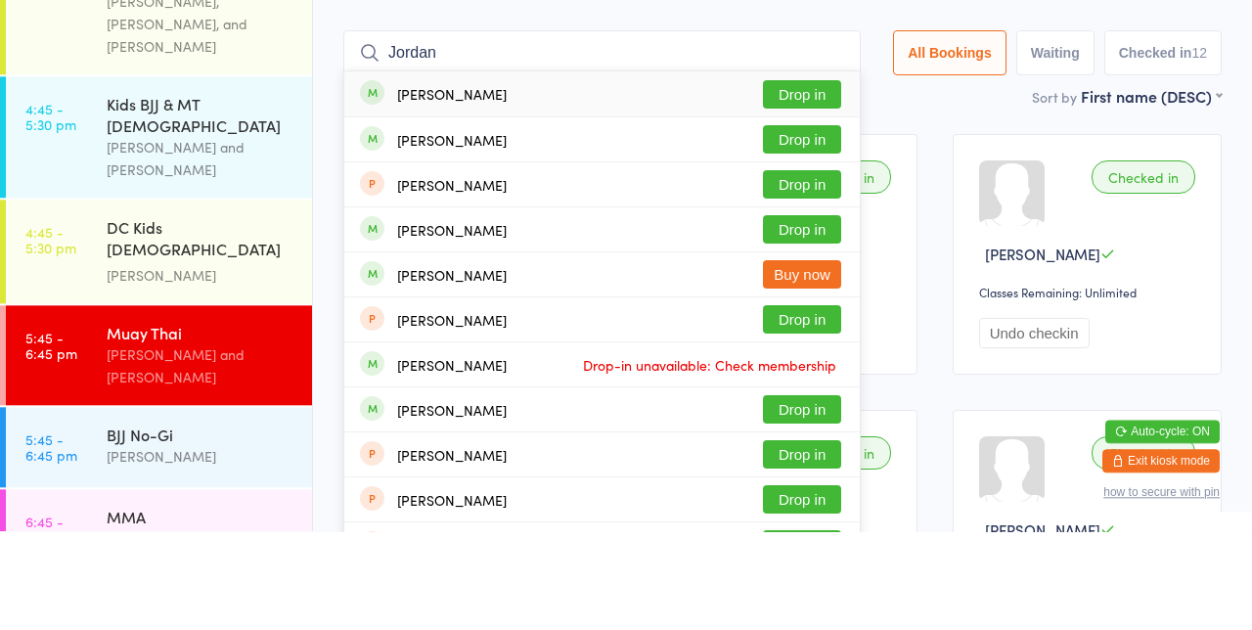
click at [814, 243] on button "Drop in" at bounding box center [802, 238] width 78 height 28
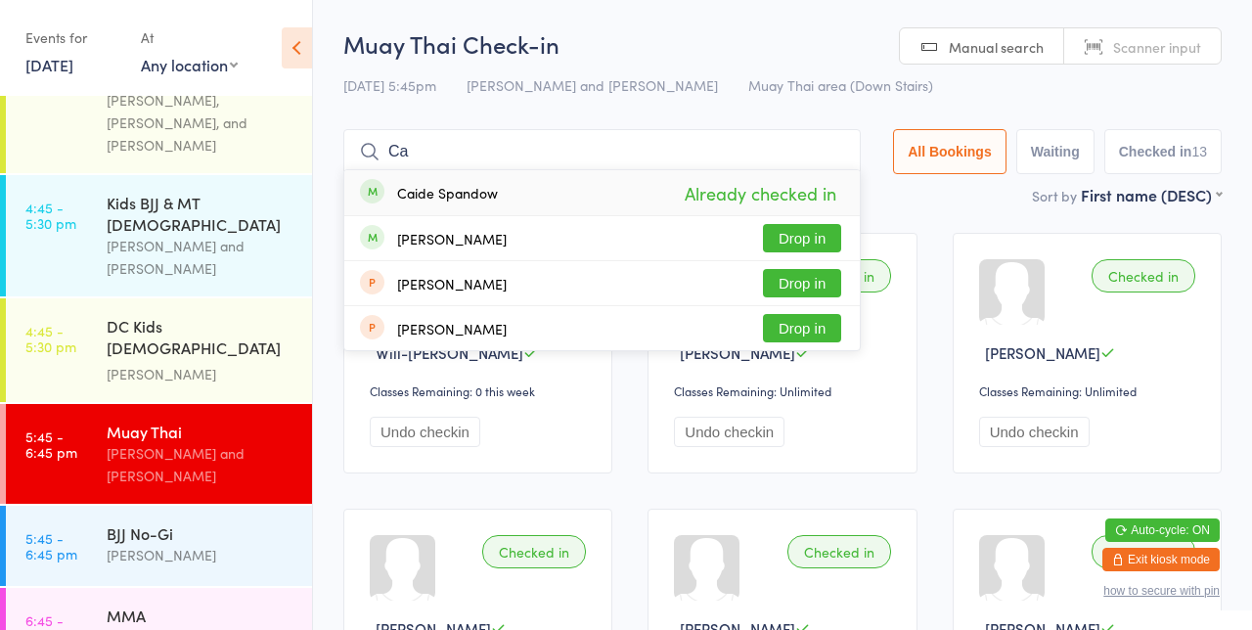
type input "C"
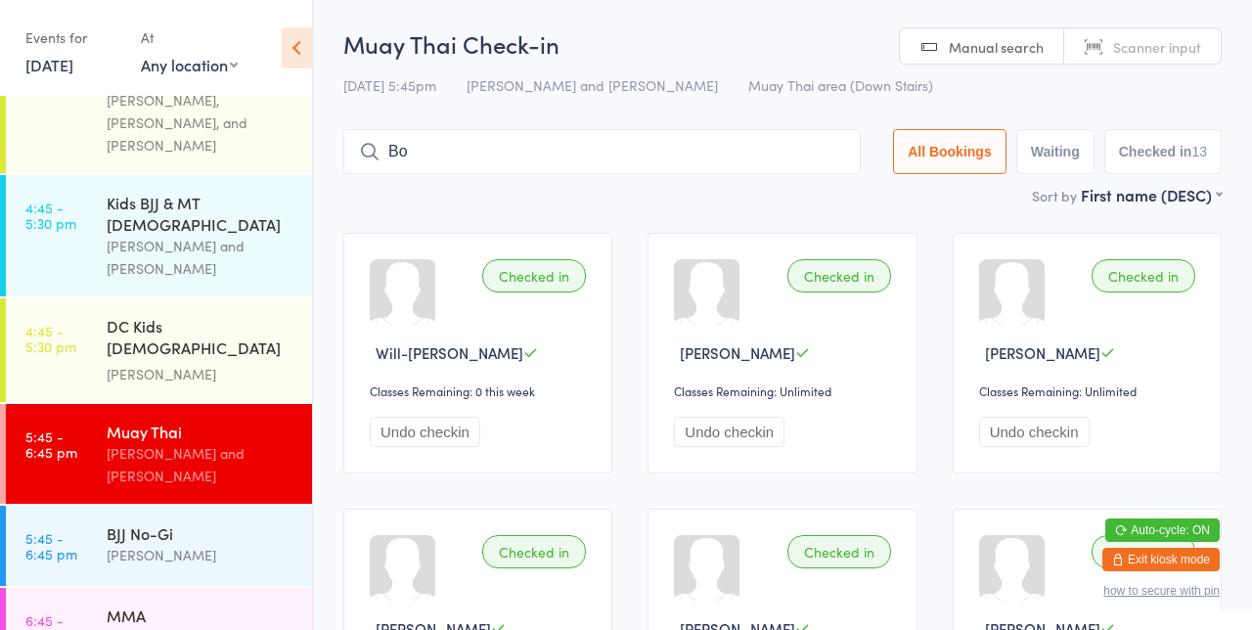
type input "Bol"
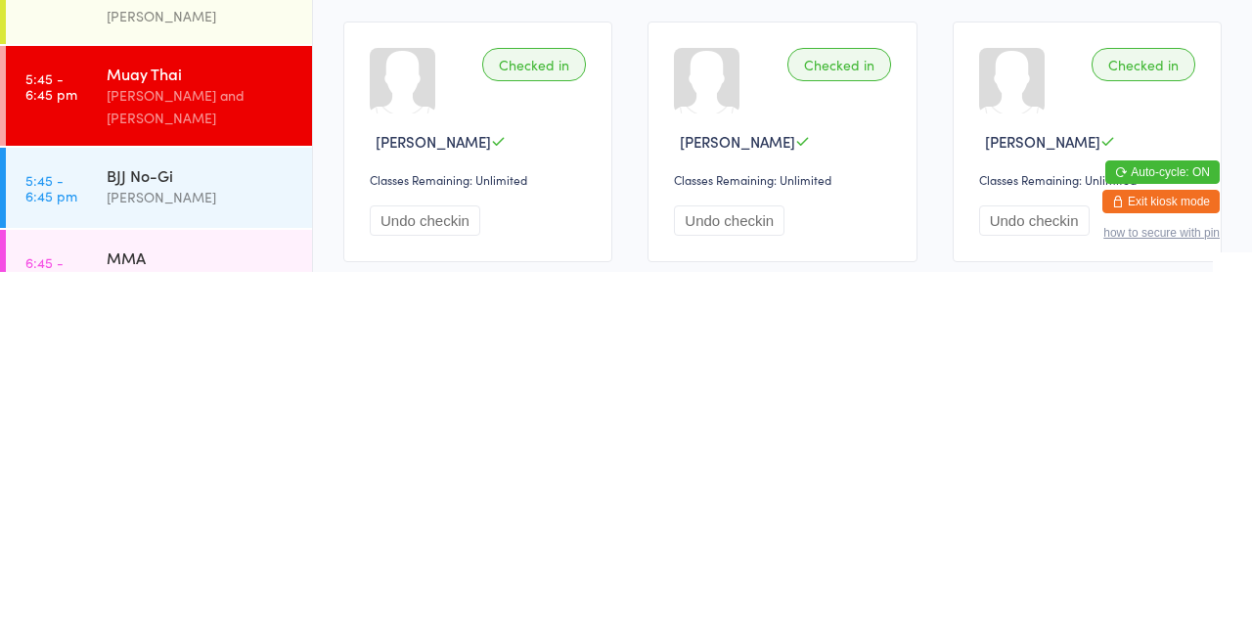
scroll to position [131, 0]
click at [181, 626] on div "[PERSON_NAME]" at bounding box center [201, 637] width 189 height 22
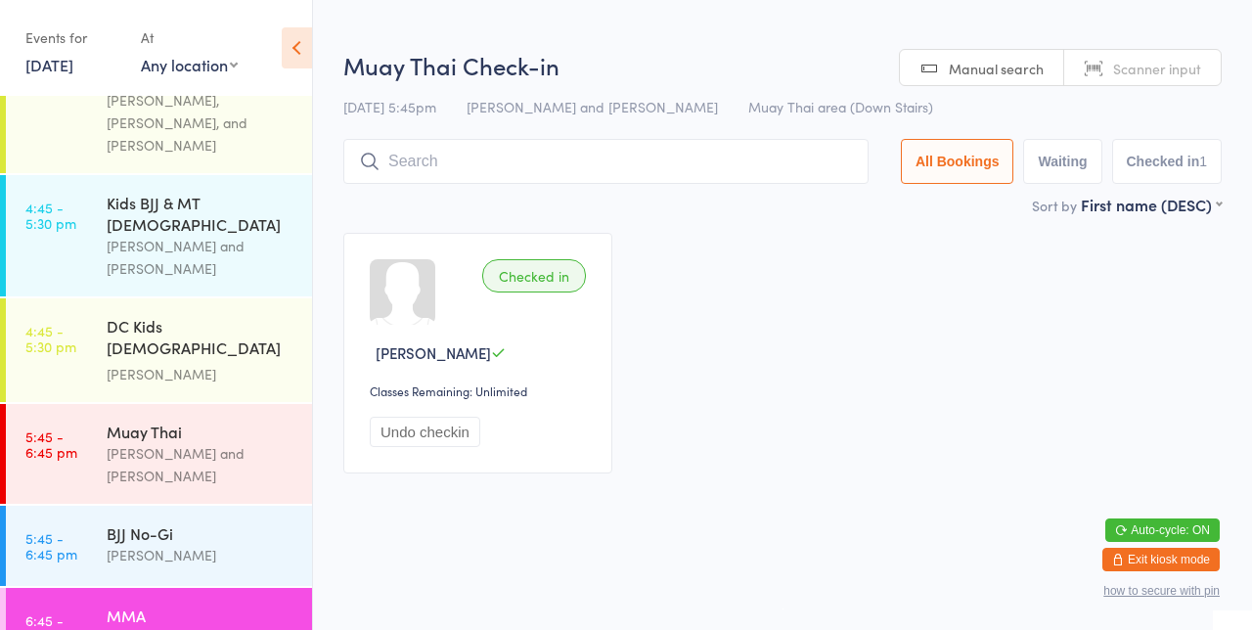
click at [168, 235] on div "[PERSON_NAME] and [PERSON_NAME]" at bounding box center [201, 257] width 189 height 45
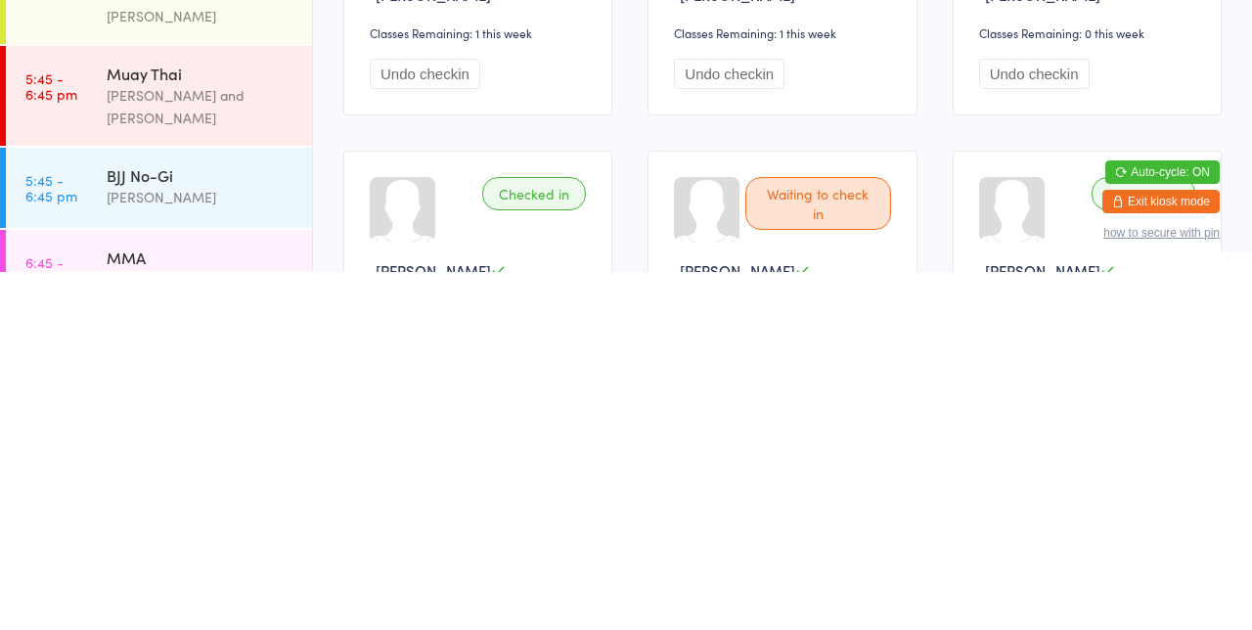
click at [166, 626] on div "[PERSON_NAME]" at bounding box center [201, 637] width 189 height 22
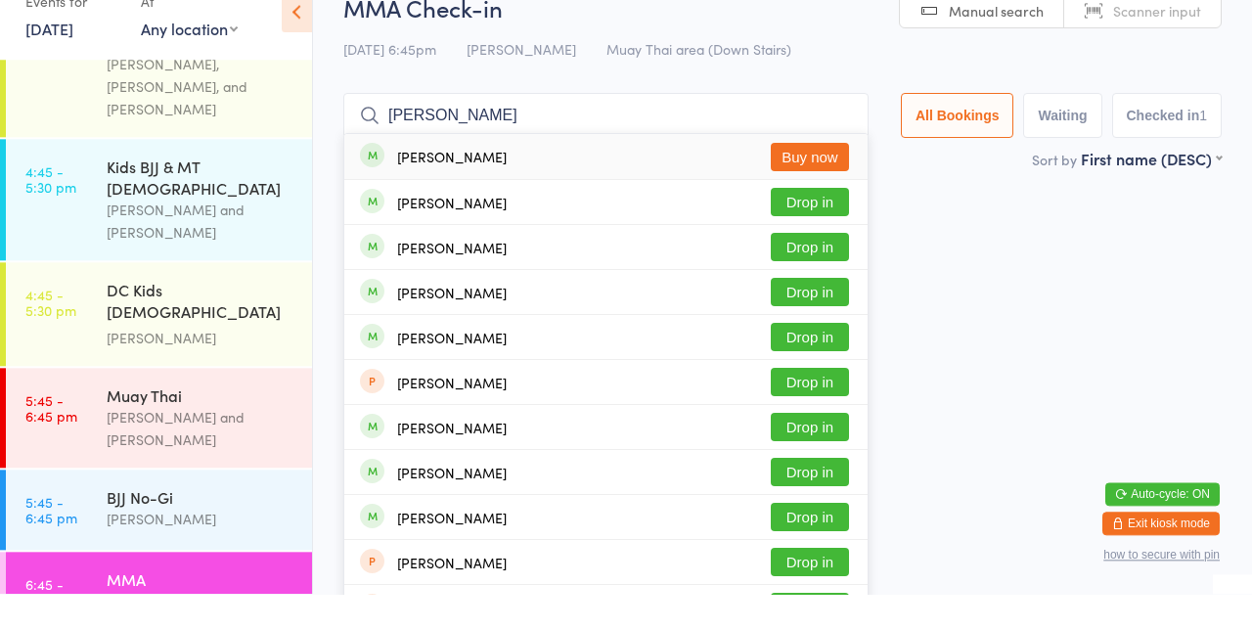
type input "[PERSON_NAME]"
click at [831, 244] on button "Drop in" at bounding box center [810, 238] width 78 height 28
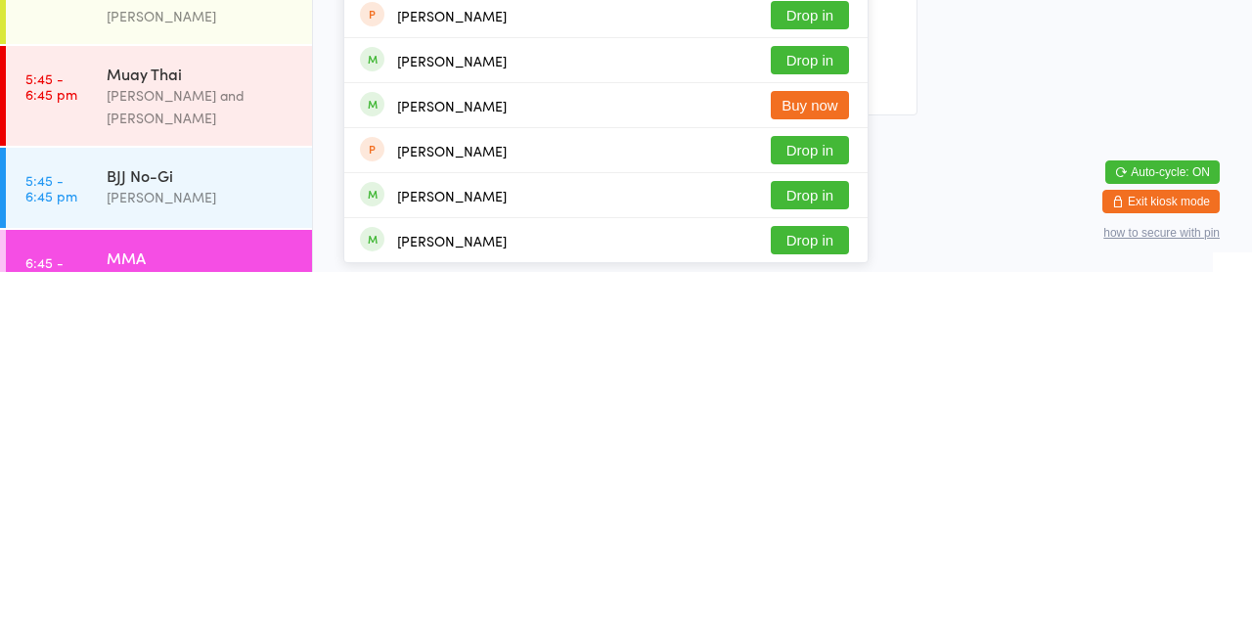
type input "[PERSON_NAME]"
click at [825, 599] on button "Drop in" at bounding box center [810, 598] width 78 height 28
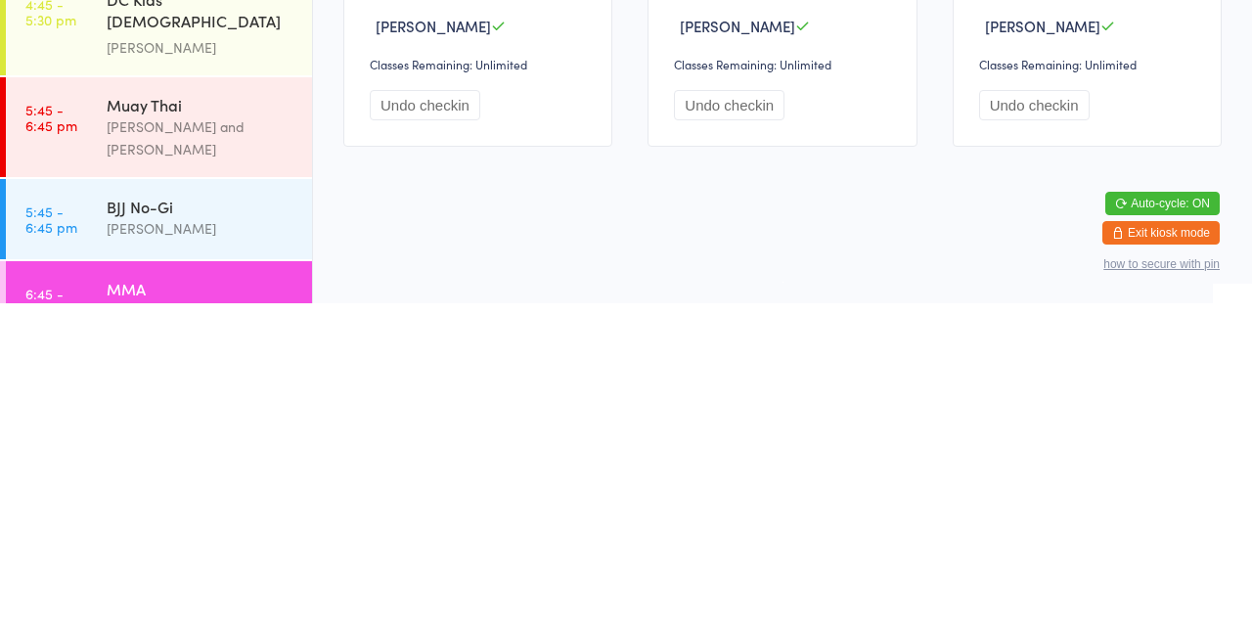
click at [201, 626] on div "[PERSON_NAME]" at bounding box center [201, 637] width 189 height 22
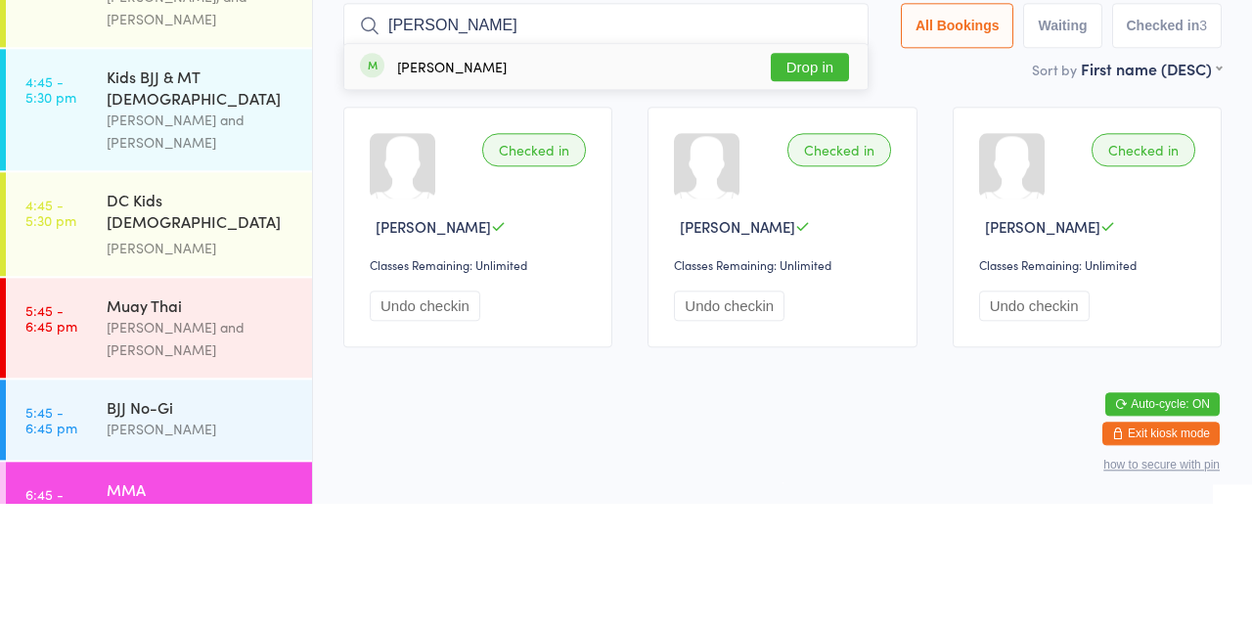
type input "[PERSON_NAME]"
click at [835, 187] on button "Drop in" at bounding box center [810, 193] width 78 height 28
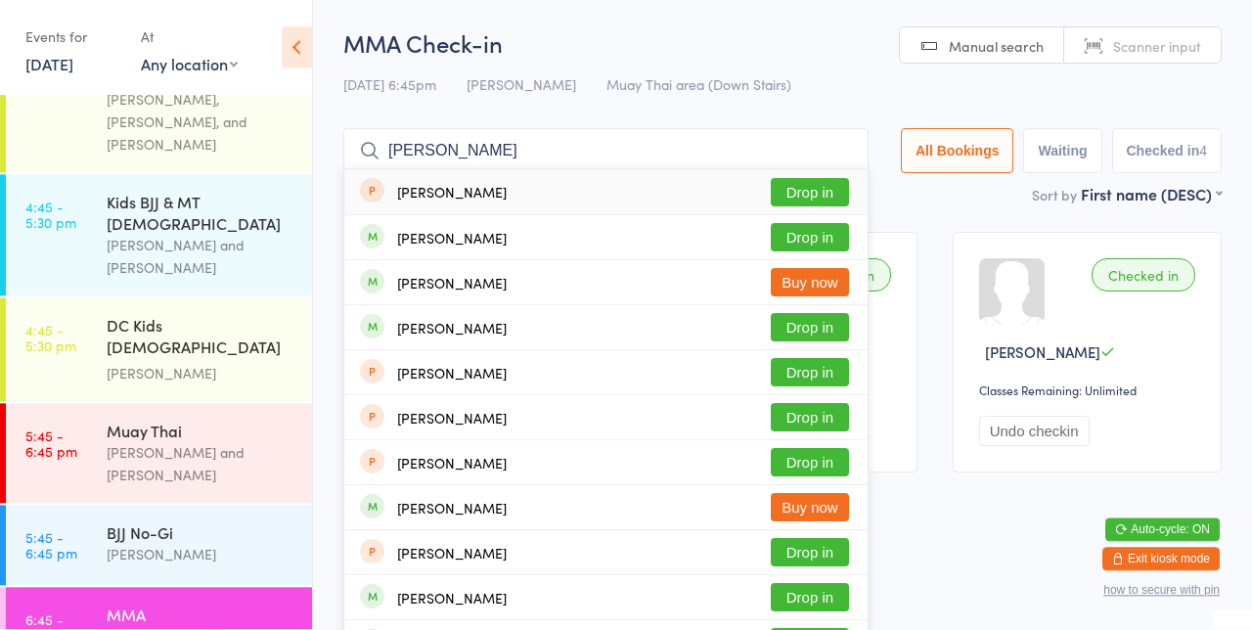
type input "[PERSON_NAME]"
click at [826, 243] on button "Drop in" at bounding box center [810, 238] width 78 height 28
